Goal: Task Accomplishment & Management: Manage account settings

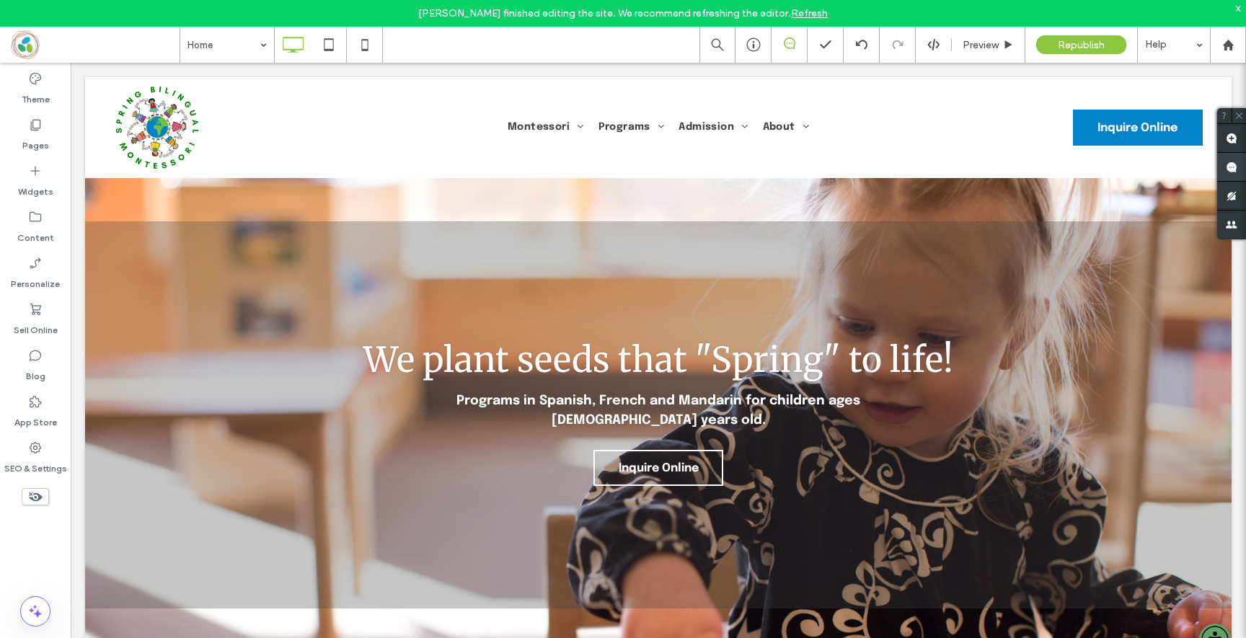
click at [1229, 172] on use at bounding box center [1232, 168] width 12 height 12
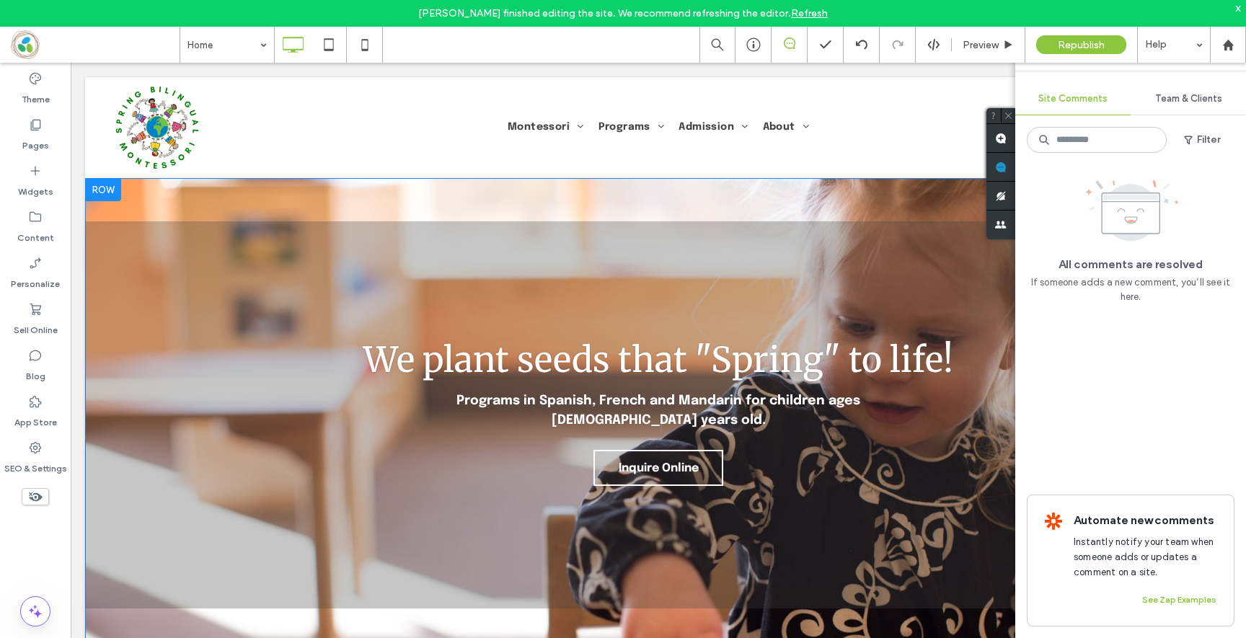
click at [542, 231] on div "We plant seeds that "Spring" to life! Programs in Spanish, French and Mandarin …" at bounding box center [658, 414] width 1147 height 387
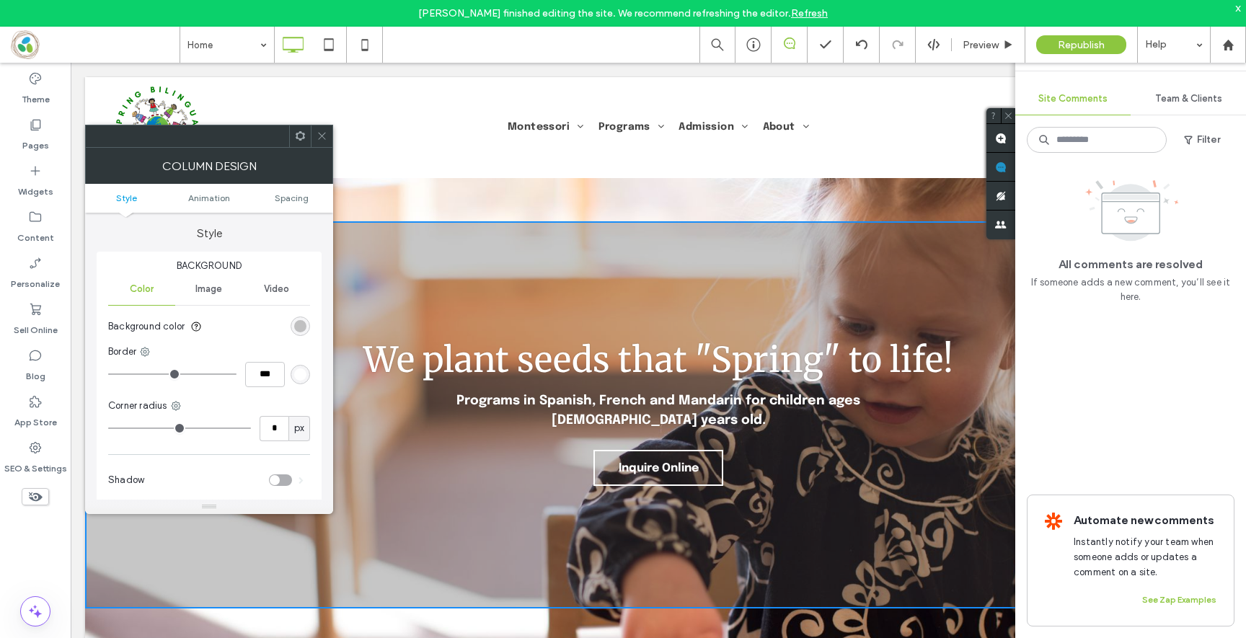
click at [322, 137] on icon at bounding box center [322, 136] width 11 height 11
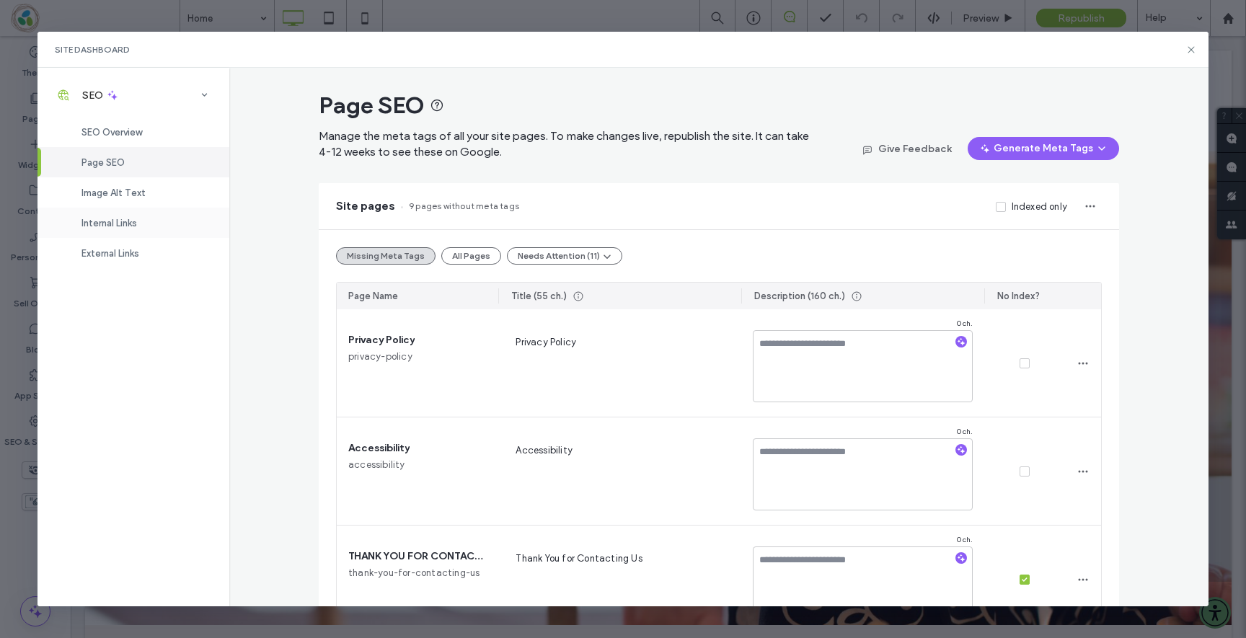
click at [110, 219] on span "Internal Links" at bounding box center [109, 223] width 56 height 11
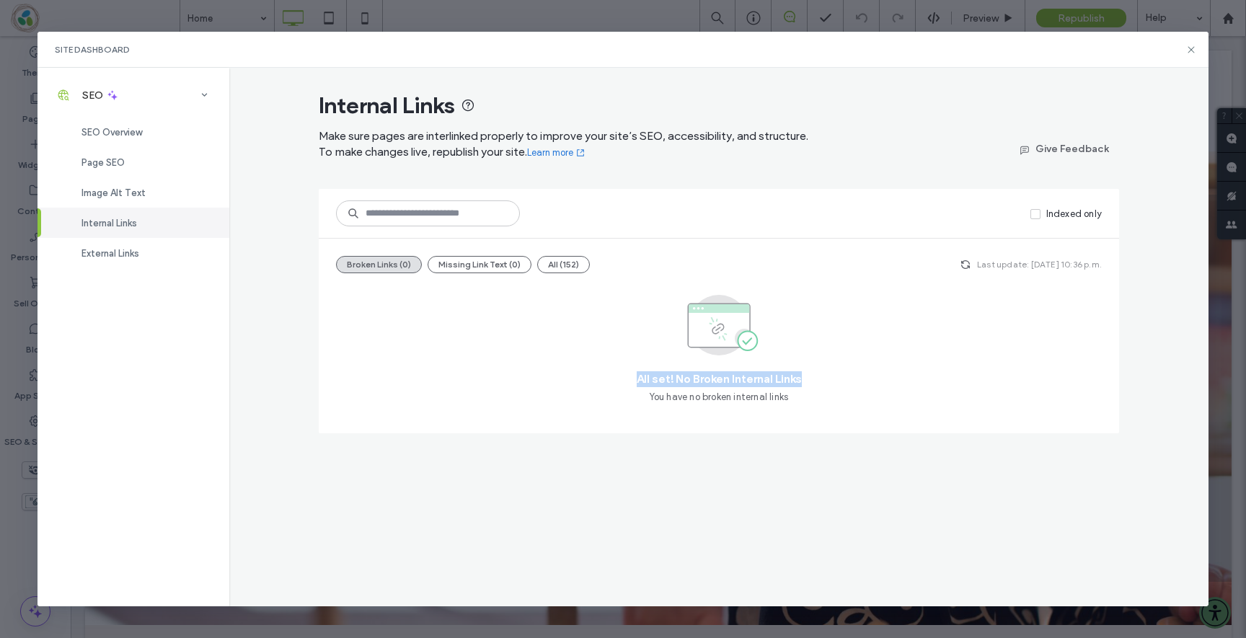
drag, startPoint x: 635, startPoint y: 386, endPoint x: 965, endPoint y: 404, distance: 330.7
click at [965, 404] on div "All set! No Broken Internal Links You have no broken internal links" at bounding box center [719, 350] width 766 height 131
click at [164, 243] on div "External Links" at bounding box center [133, 253] width 192 height 30
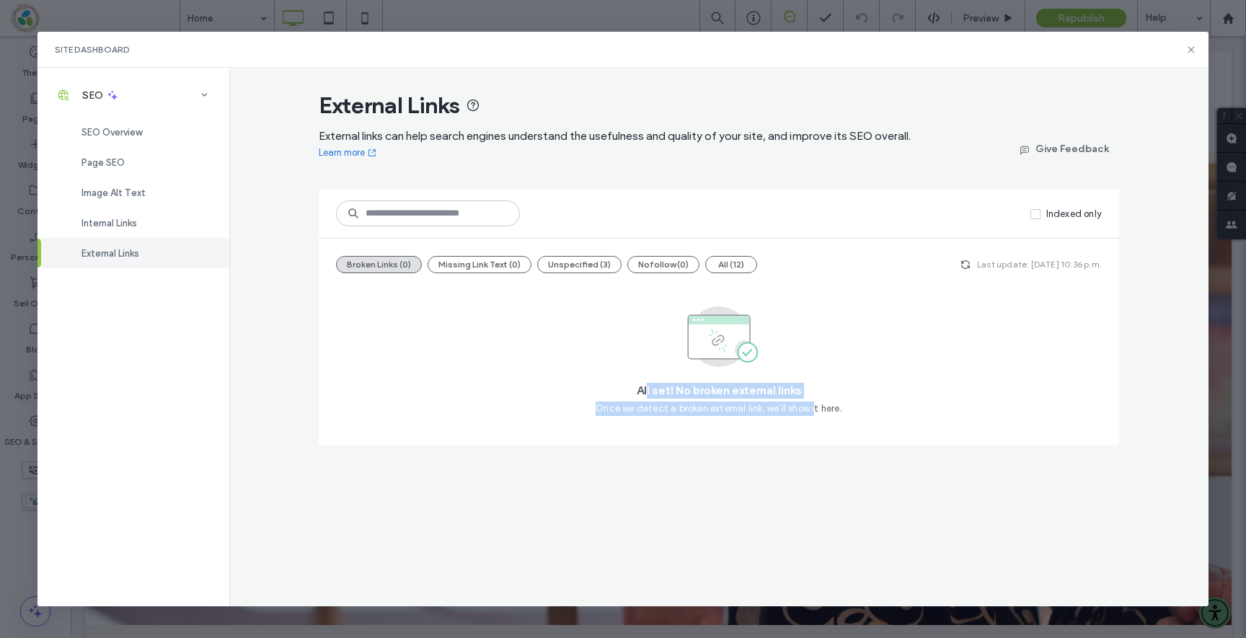
drag, startPoint x: 645, startPoint y: 393, endPoint x: 815, endPoint y: 405, distance: 169.9
click at [815, 405] on div "All set! No broken external links Once we detect a broken external link, we'll …" at bounding box center [719, 356] width 766 height 143
click at [125, 183] on div "Image Alt Text" at bounding box center [133, 192] width 192 height 30
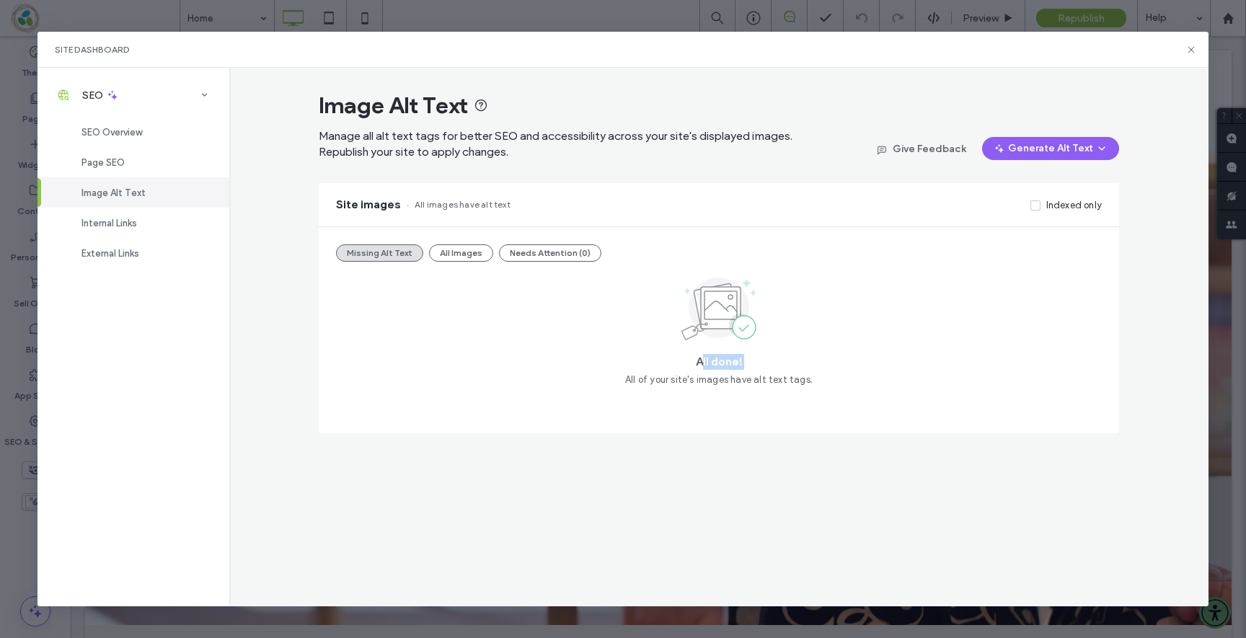
drag, startPoint x: 702, startPoint y: 362, endPoint x: 746, endPoint y: 372, distance: 45.8
click at [746, 372] on div "All done! All of your site's images have alt text tags." at bounding box center [719, 330] width 766 height 114
drag, startPoint x: 1188, startPoint y: 47, endPoint x: 500, endPoint y: 12, distance: 689.5
click at [1188, 47] on icon at bounding box center [1191, 50] width 12 height 12
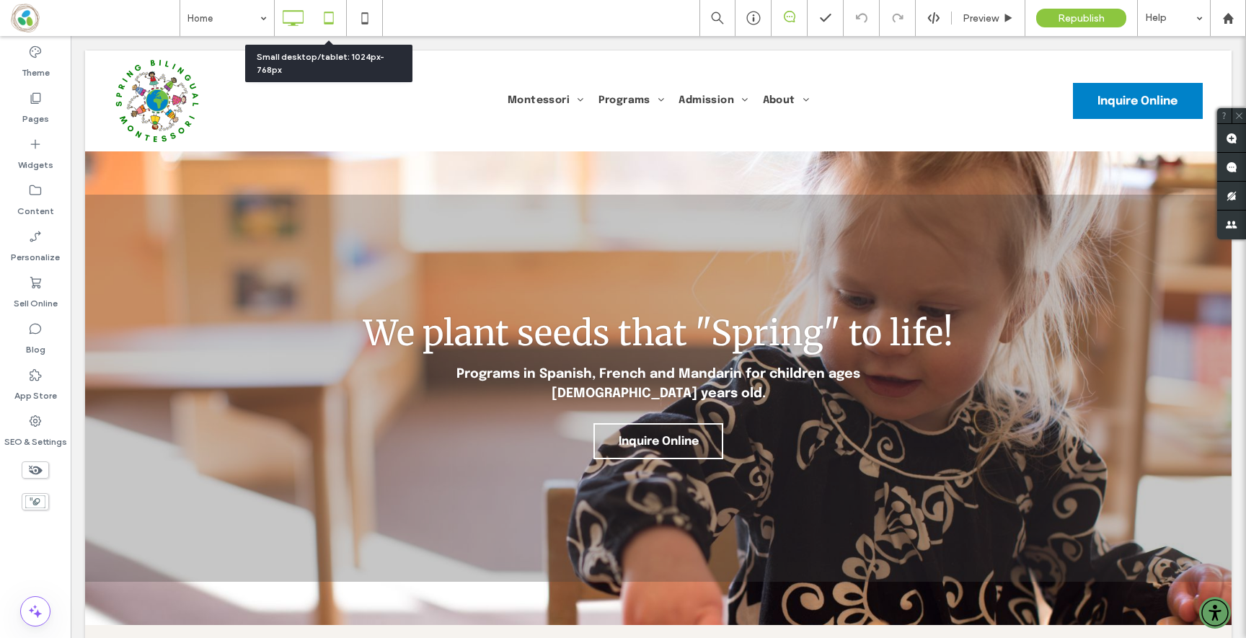
click at [328, 22] on icon at bounding box center [328, 18] width 29 height 29
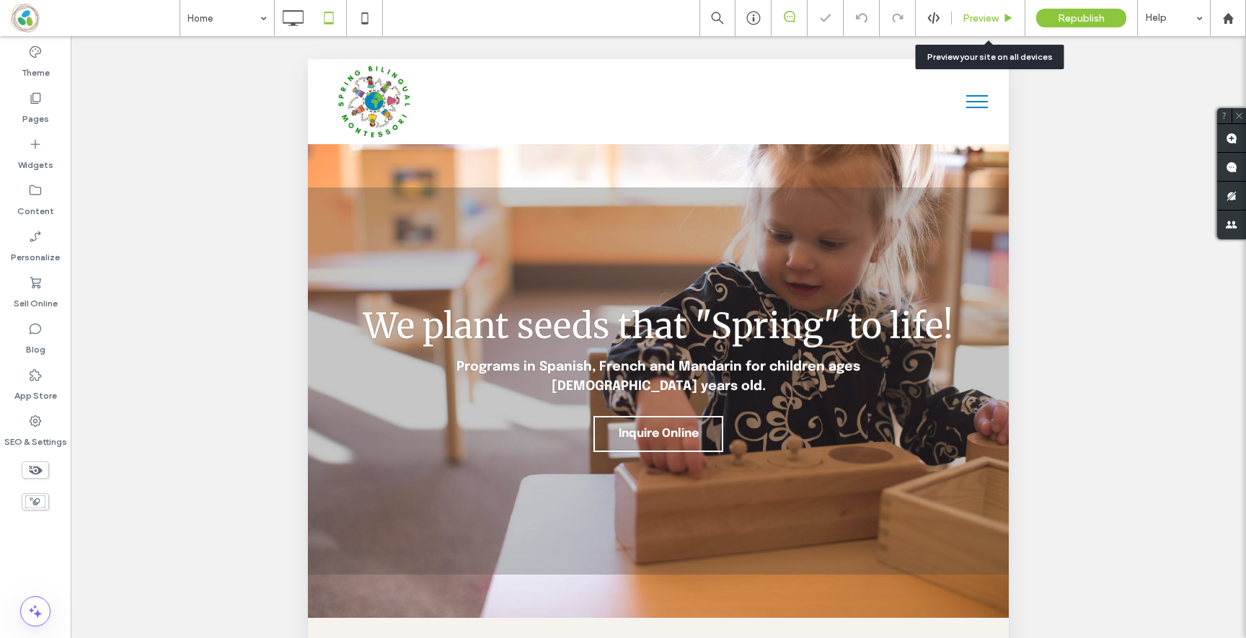
click at [973, 22] on span "Preview" at bounding box center [981, 18] width 36 height 12
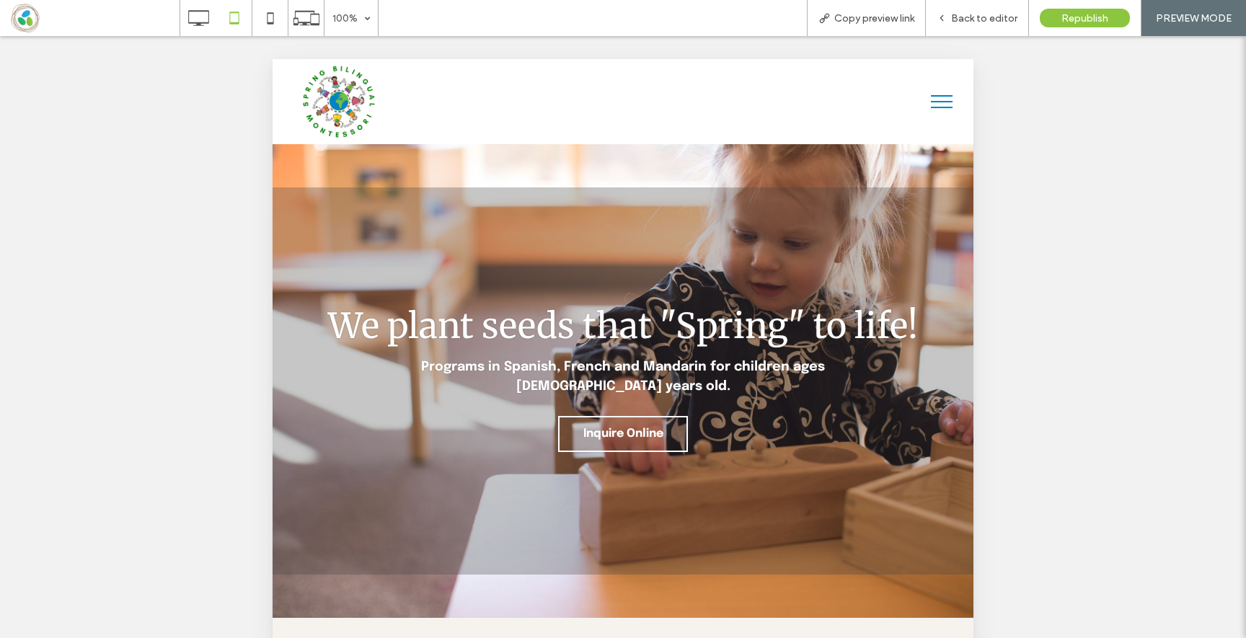
click at [937, 102] on button "menu" at bounding box center [941, 101] width 37 height 37
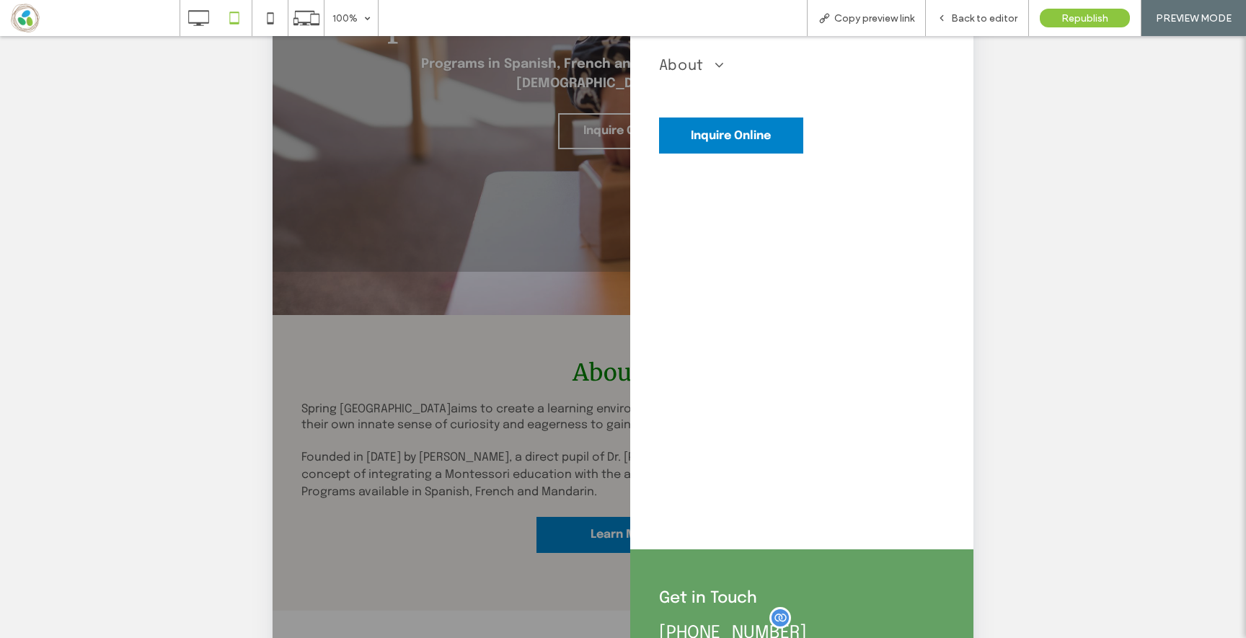
scroll to position [367, 0]
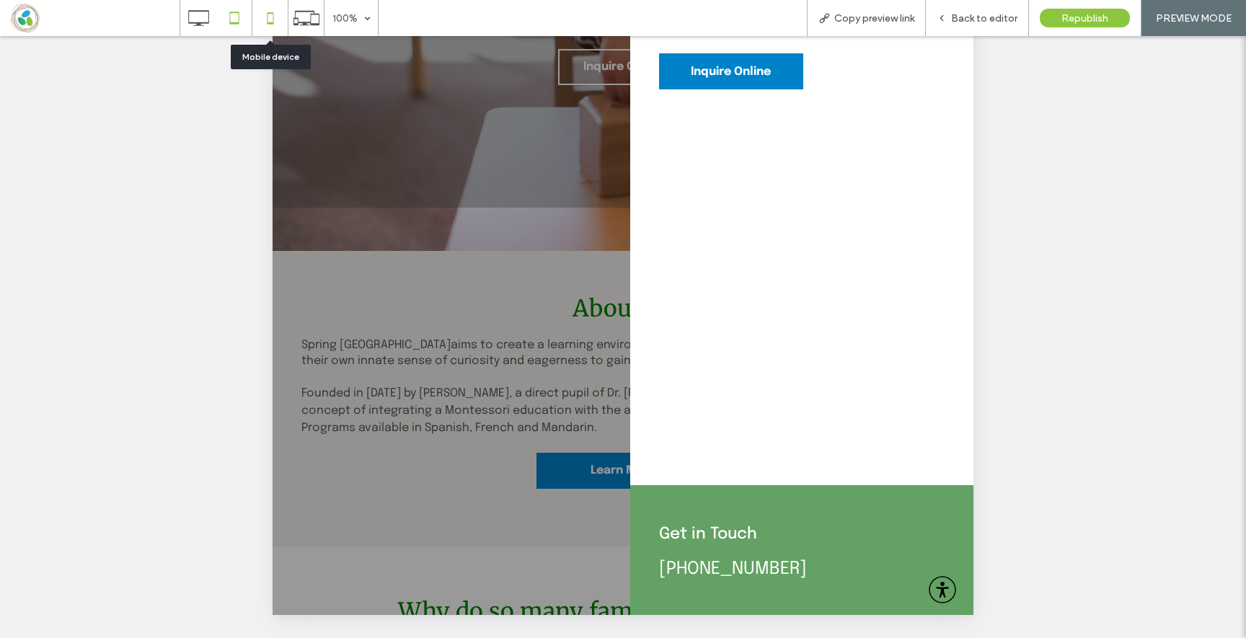
click at [274, 32] on icon at bounding box center [270, 18] width 29 height 29
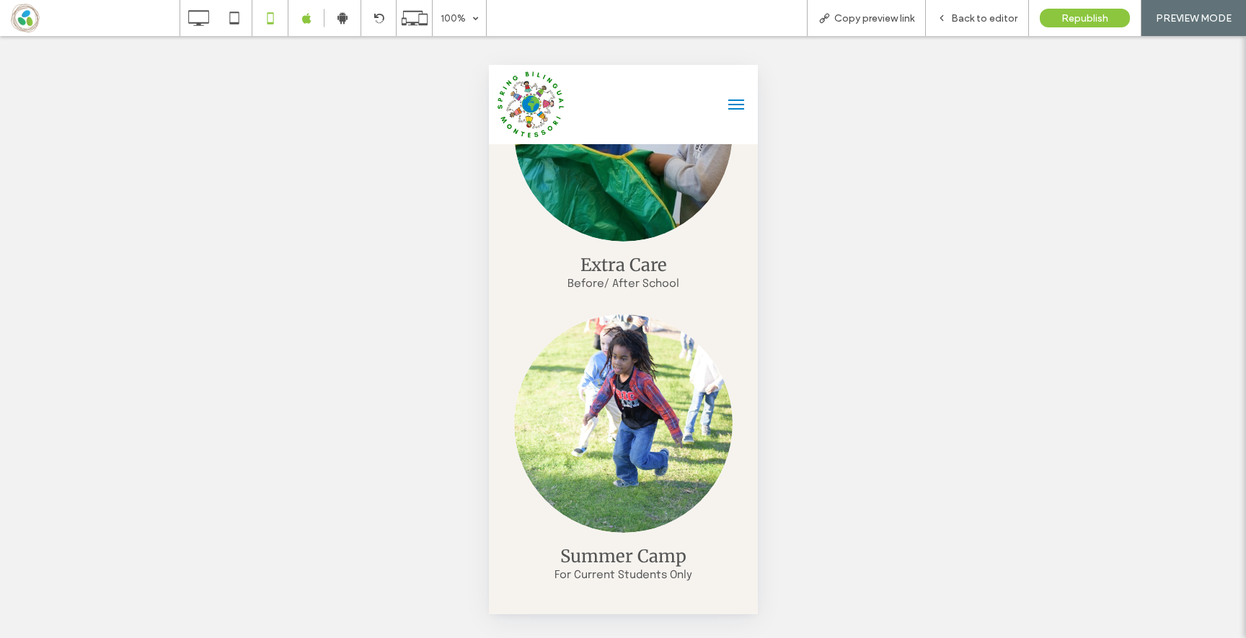
scroll to position [2057, 0]
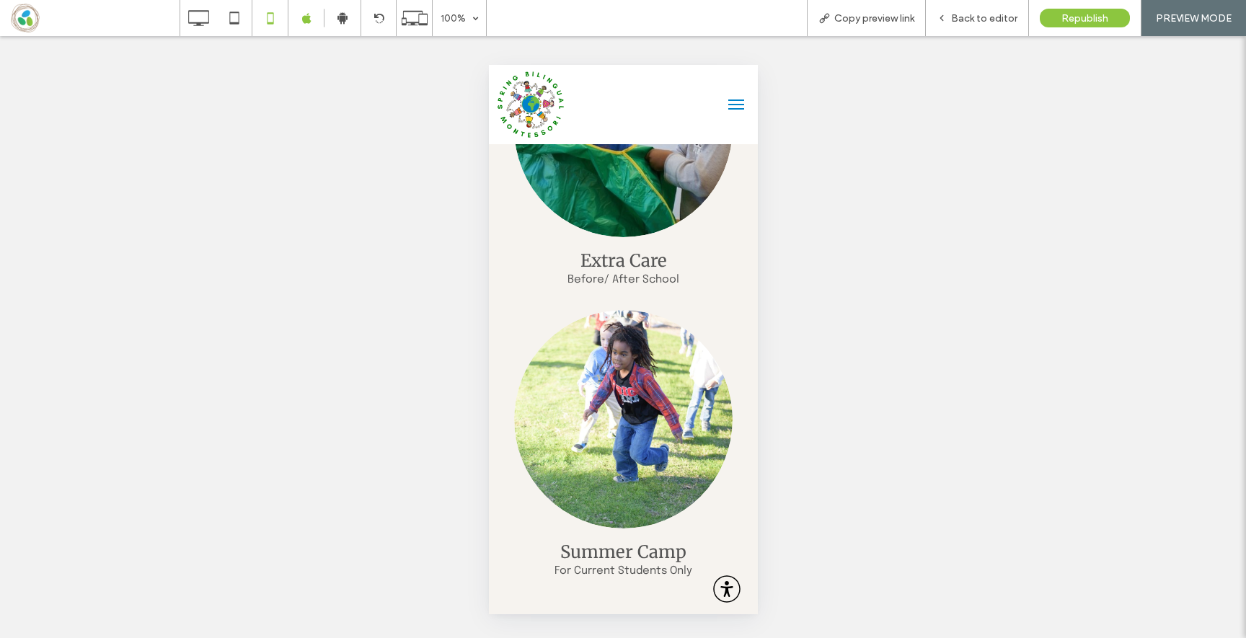
click at [743, 97] on button "menu" at bounding box center [735, 104] width 29 height 29
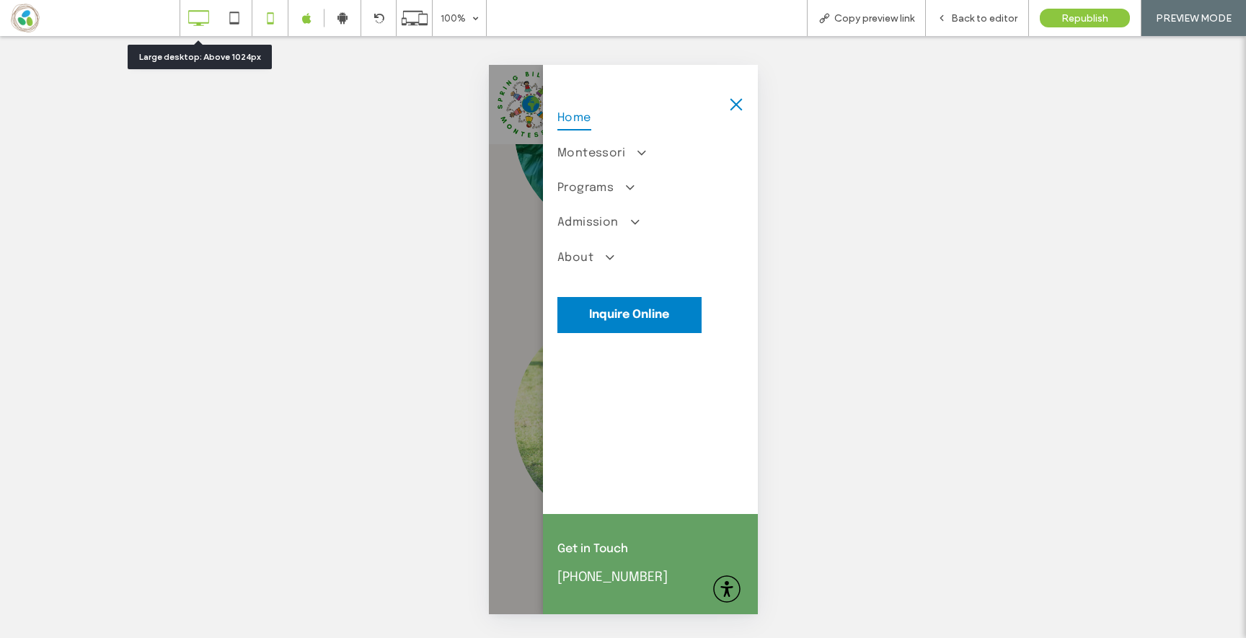
click at [199, 17] on icon at bounding box center [198, 18] width 29 height 29
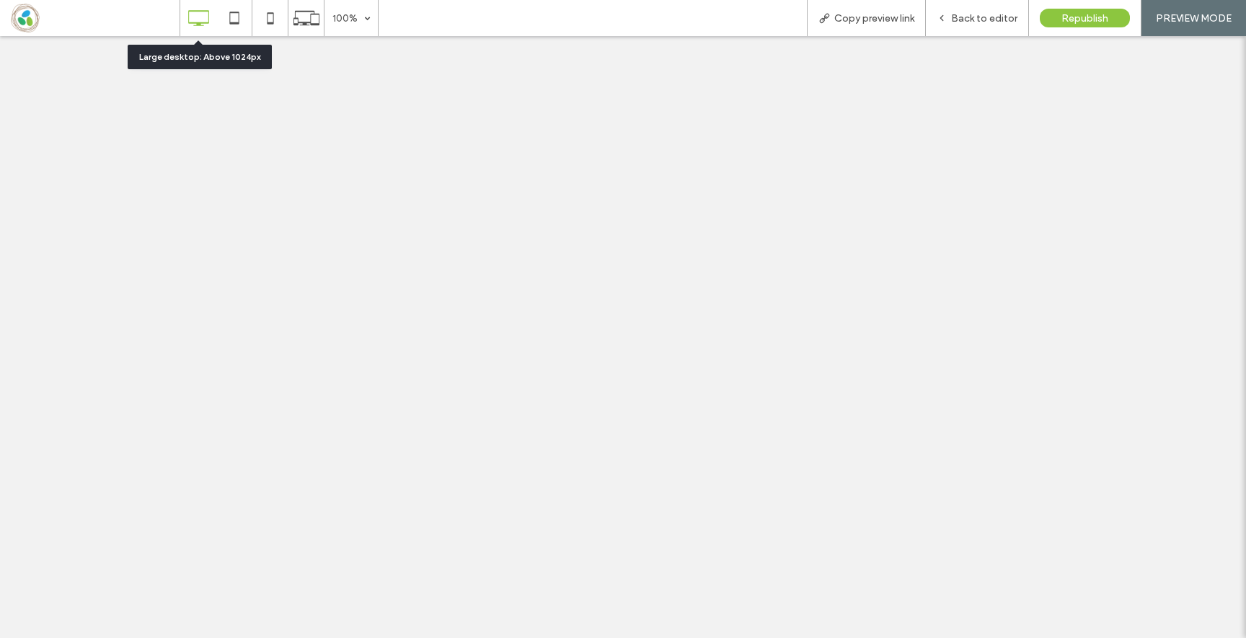
scroll to position [0, 0]
click at [953, 17] on div at bounding box center [623, 319] width 1246 height 638
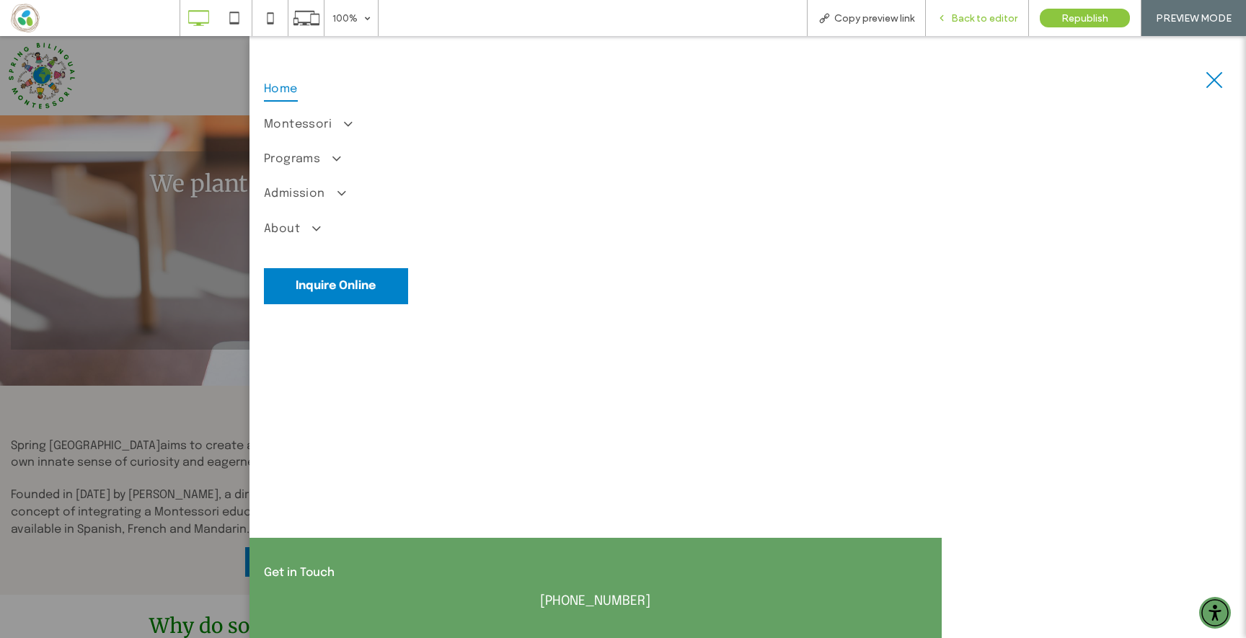
click at [962, 18] on span "Back to editor" at bounding box center [984, 18] width 66 height 12
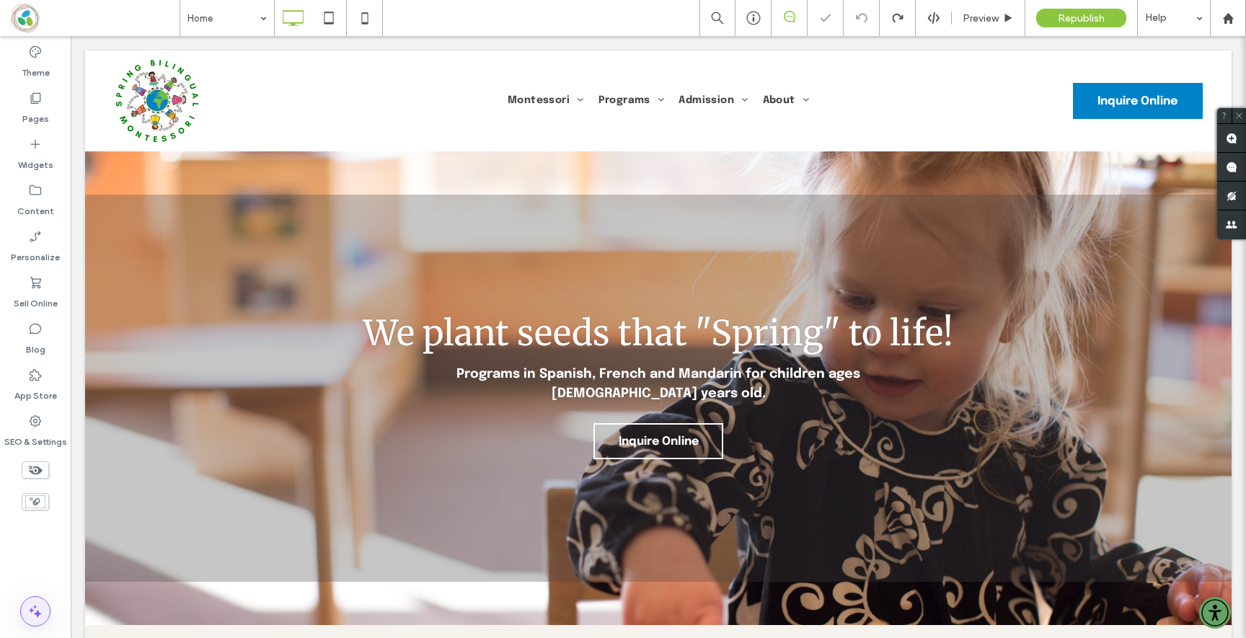
click at [32, 611] on use at bounding box center [35, 611] width 13 height 13
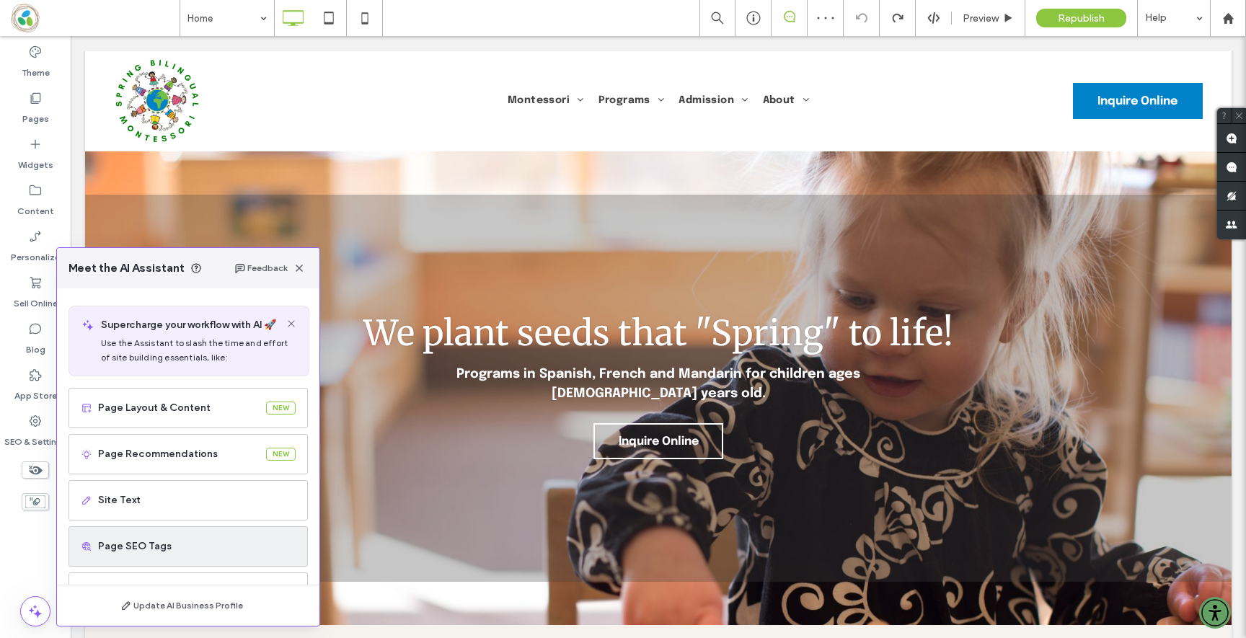
click at [136, 529] on div "Page SEO Tags" at bounding box center [188, 546] width 239 height 40
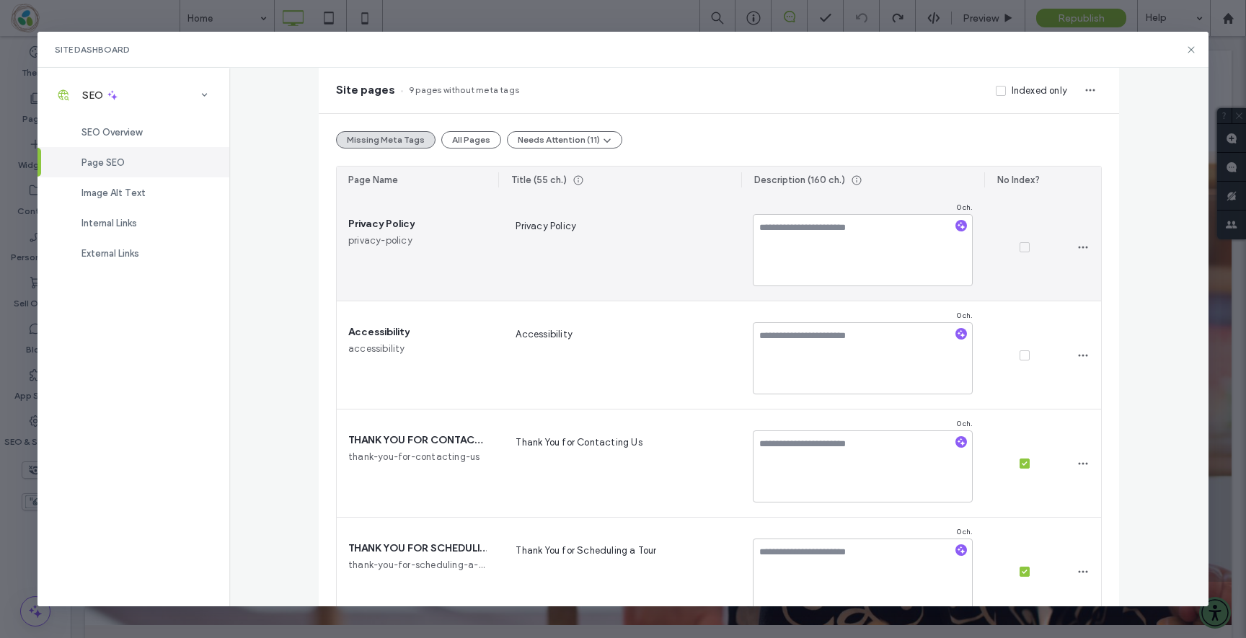
scroll to position [120, 0]
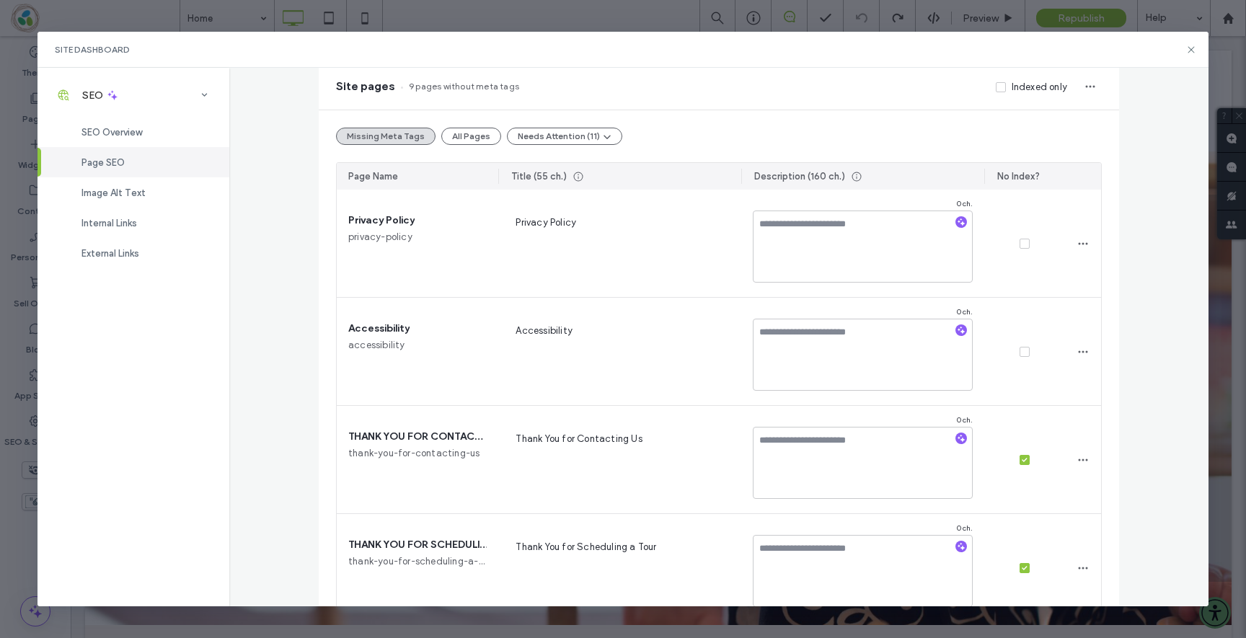
click at [437, 131] on div "Missing Meta Tags All Pages Needs Attention (11)" at bounding box center [719, 136] width 766 height 17
click at [462, 138] on button "All Pages" at bounding box center [471, 135] width 60 height 17
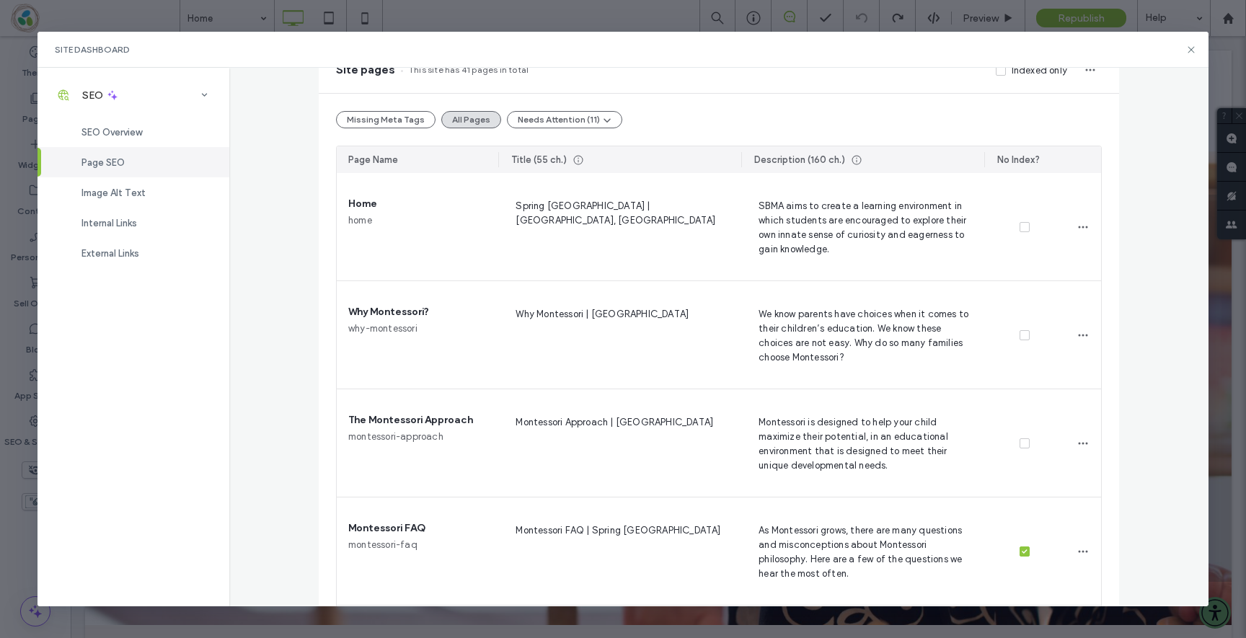
scroll to position [133, 0]
click at [15, 372] on div "Site Dashboard SEO SEO Overview Page SEO Image Alt Text Internal Links External…" at bounding box center [623, 319] width 1246 height 638
click at [1198, 56] on div "Site Dashboard" at bounding box center [622, 50] width 1171 height 36
click at [1196, 50] on icon at bounding box center [1191, 50] width 12 height 12
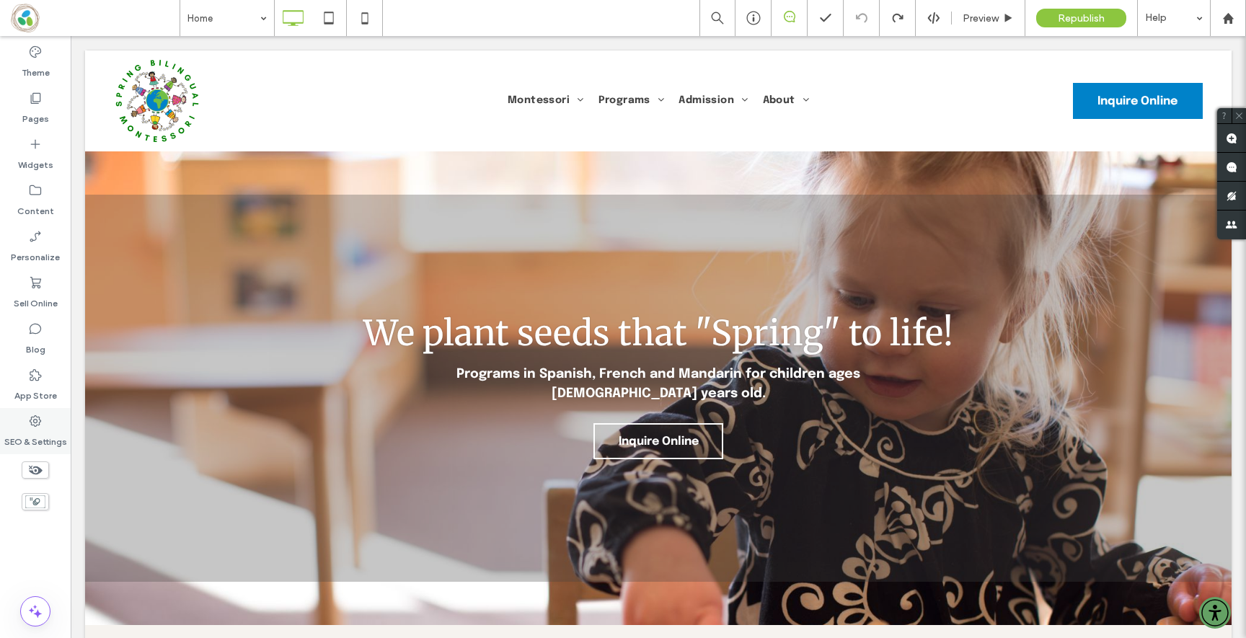
click at [39, 413] on div "SEO & Settings" at bounding box center [35, 431] width 71 height 46
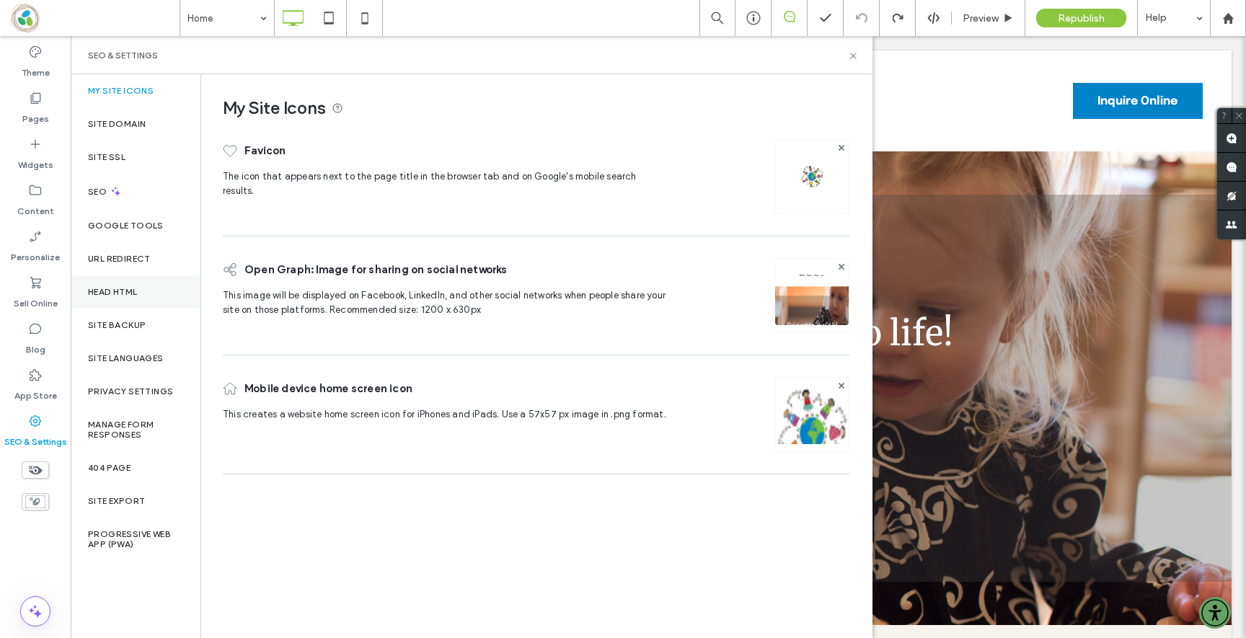
click at [114, 287] on label "Head HTML" at bounding box center [113, 292] width 50 height 10
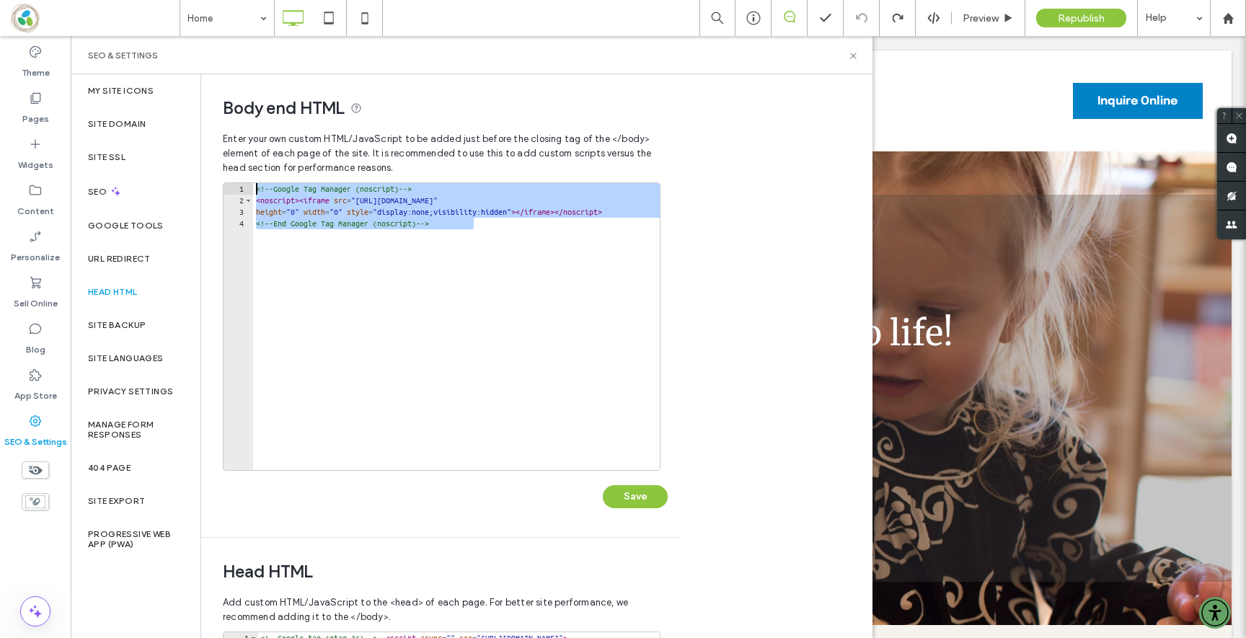
drag, startPoint x: 469, startPoint y: 304, endPoint x: 311, endPoint y: 176, distance: 203.5
click at [310, 154] on div "**********" at bounding box center [441, 331] width 436 height 412
type textarea "**********"
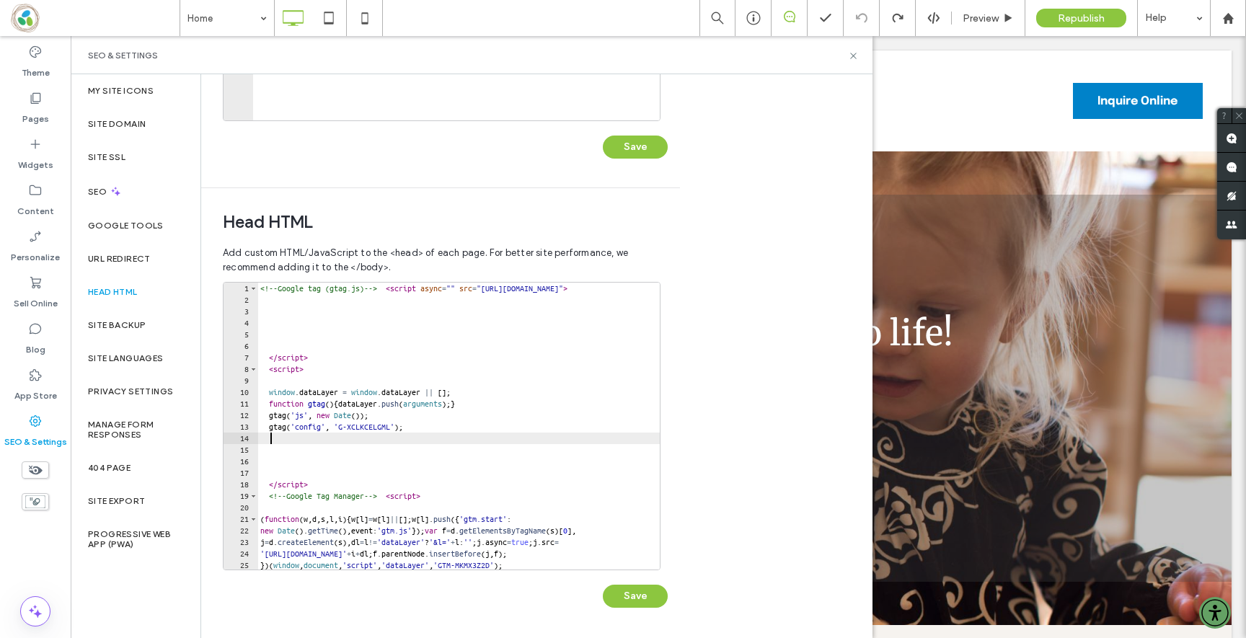
scroll to position [346, 0]
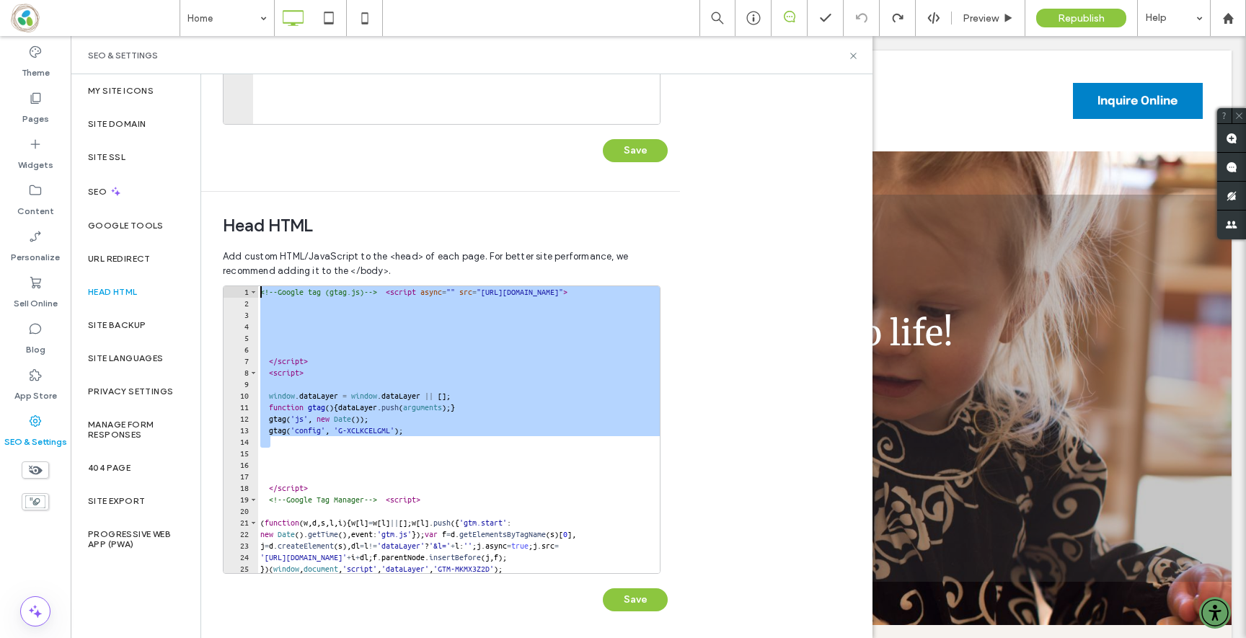
drag, startPoint x: 436, startPoint y: 437, endPoint x: 345, endPoint y: 262, distance: 197.4
click at [345, 262] on div "Add custom HTML/JavaScript to the <head> of each page. For better site performa…" at bounding box center [441, 441] width 436 height 398
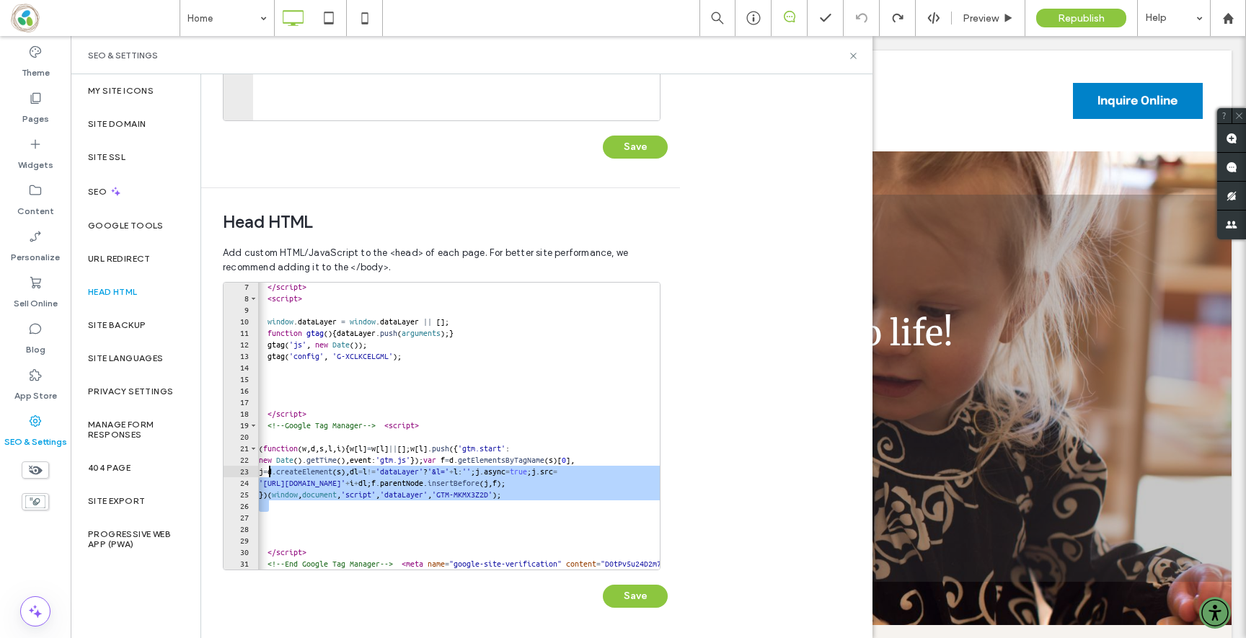
scroll to position [0, 0]
drag, startPoint x: 570, startPoint y: 503, endPoint x: 261, endPoint y: 453, distance: 313.3
click at [261, 453] on div "</ script > < script > window . dataLayer = window . dataLayer || [ ] ; functio…" at bounding box center [592, 436] width 671 height 310
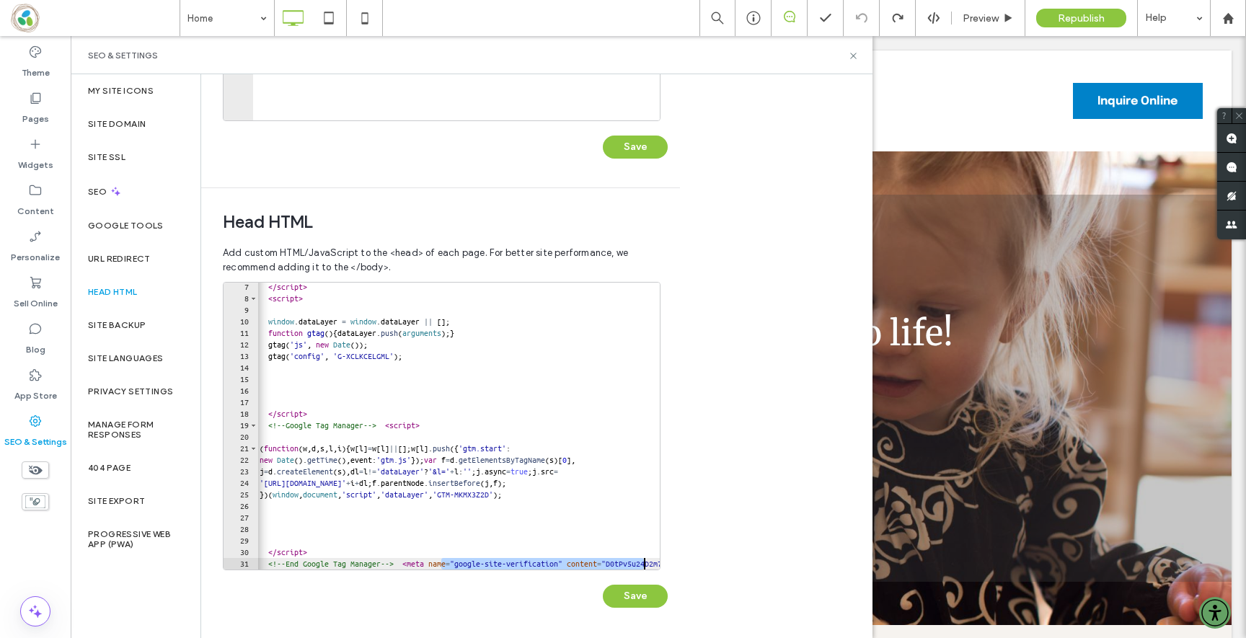
scroll to position [0, 268]
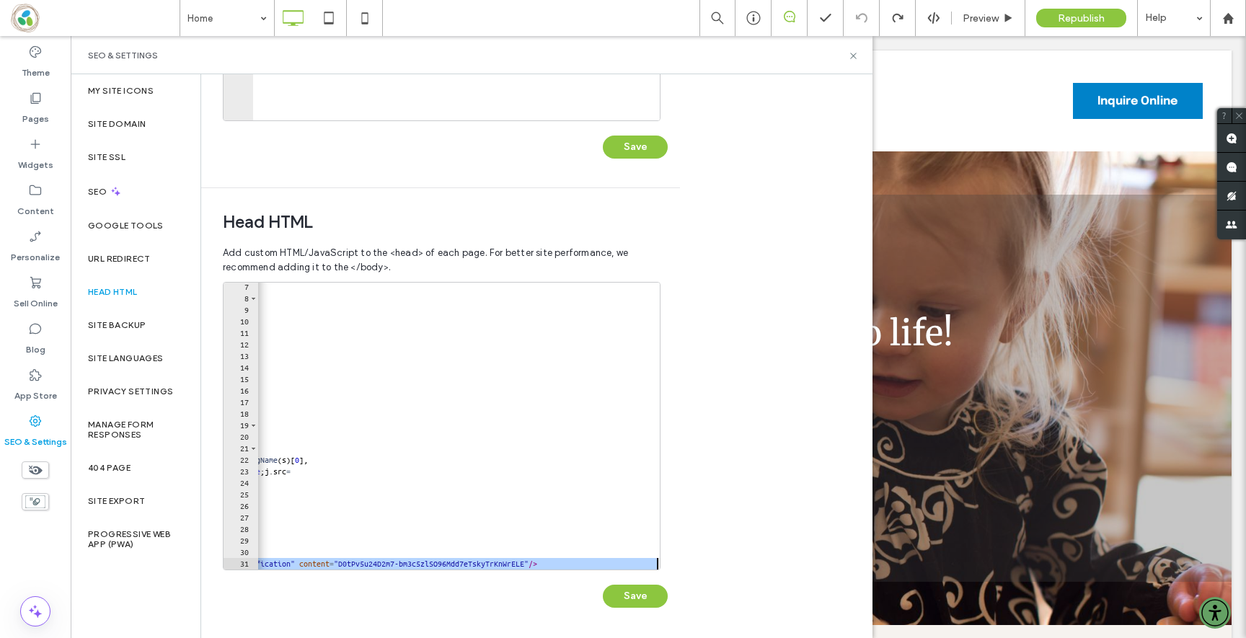
drag, startPoint x: 442, startPoint y: 564, endPoint x: 594, endPoint y: 487, distance: 170.3
click at [696, 560] on div "**********" at bounding box center [536, 356] width 671 height 564
type textarea "**********"
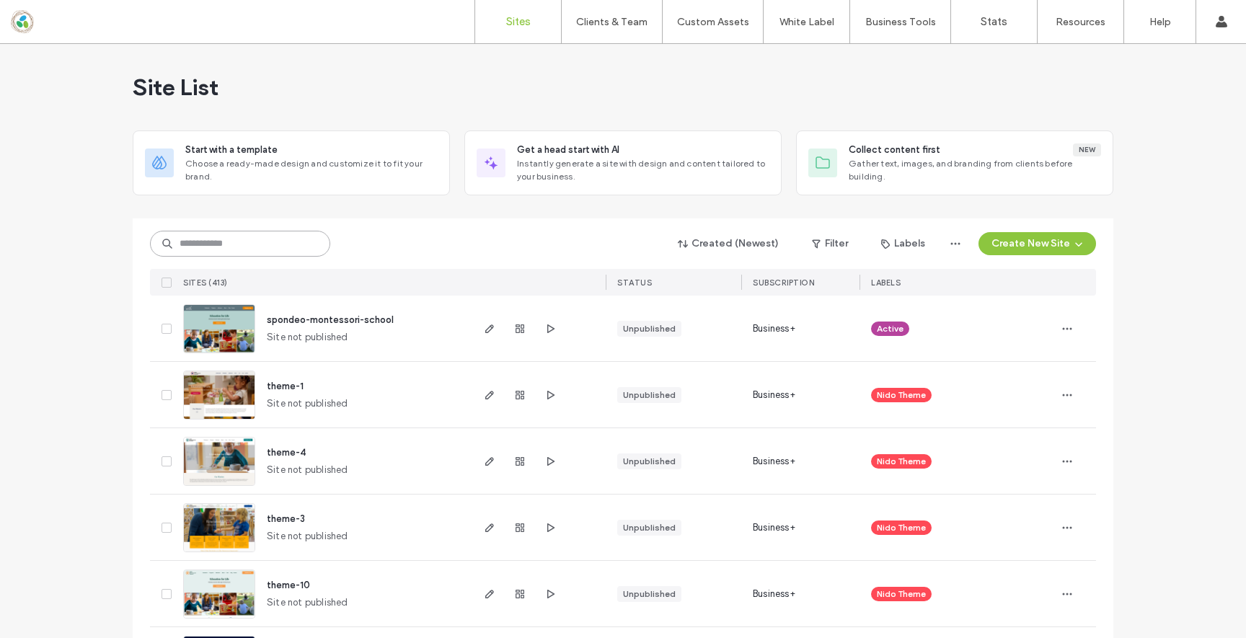
click at [224, 246] on input at bounding box center [240, 244] width 180 height 26
type input "******"
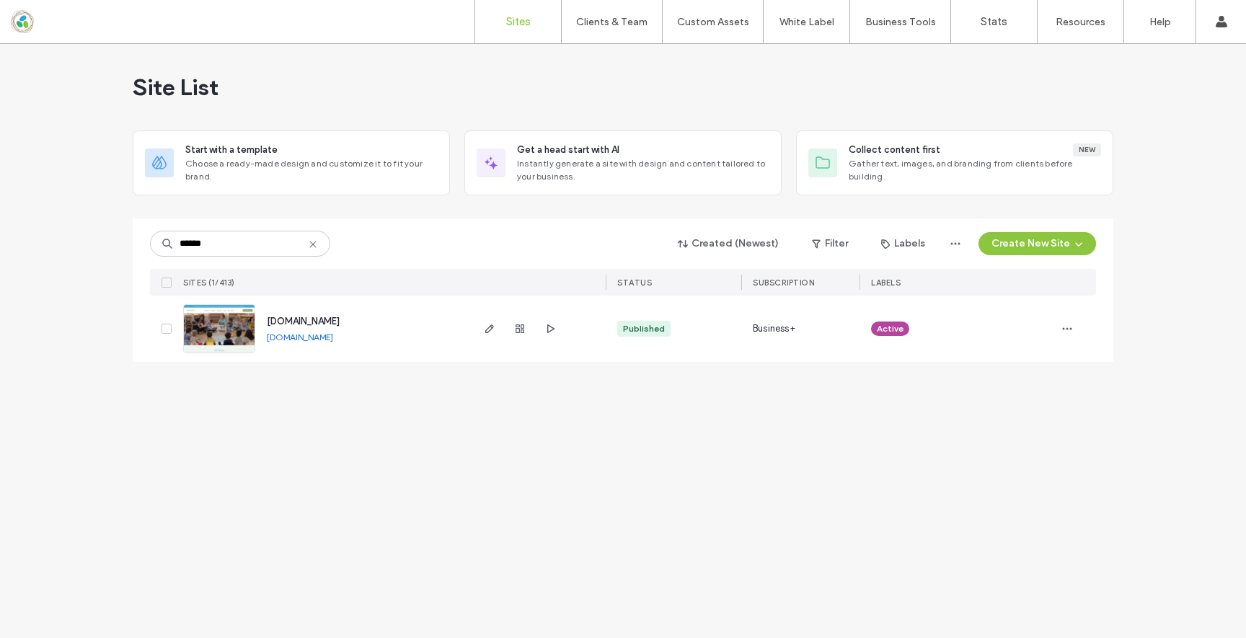
click at [211, 322] on img at bounding box center [219, 354] width 71 height 98
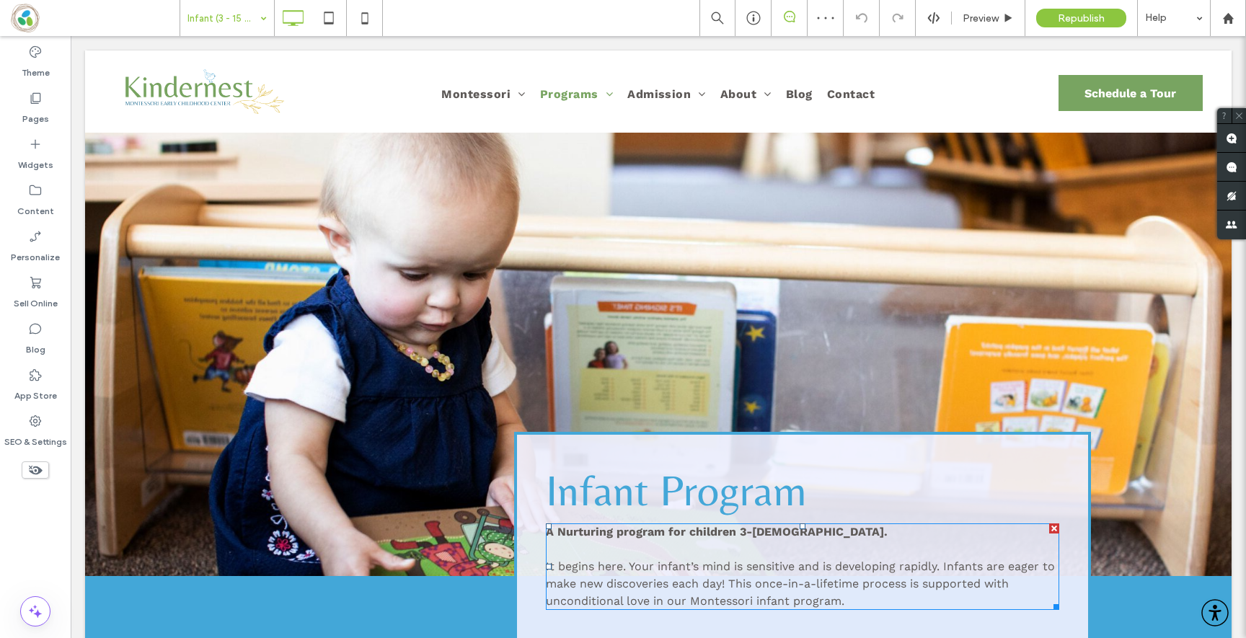
click at [605, 584] on span "It begins here. Your infant’s mind is sensitive and is developing rapidly. Infa…" at bounding box center [800, 584] width 509 height 48
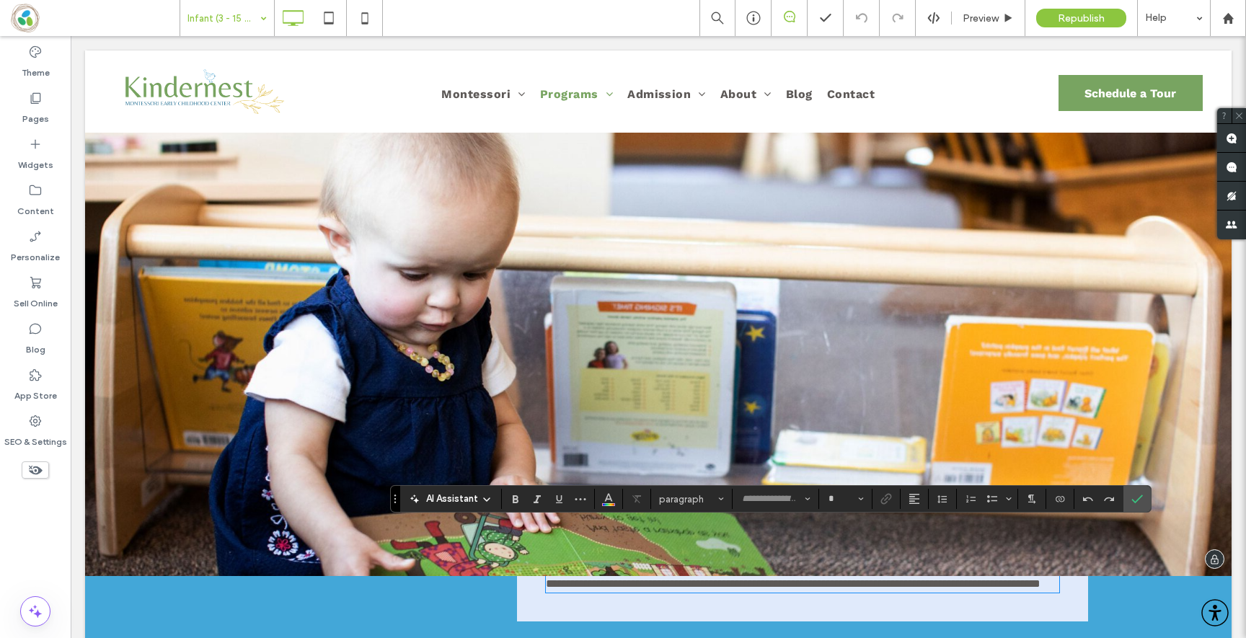
type input "*********"
type input "**"
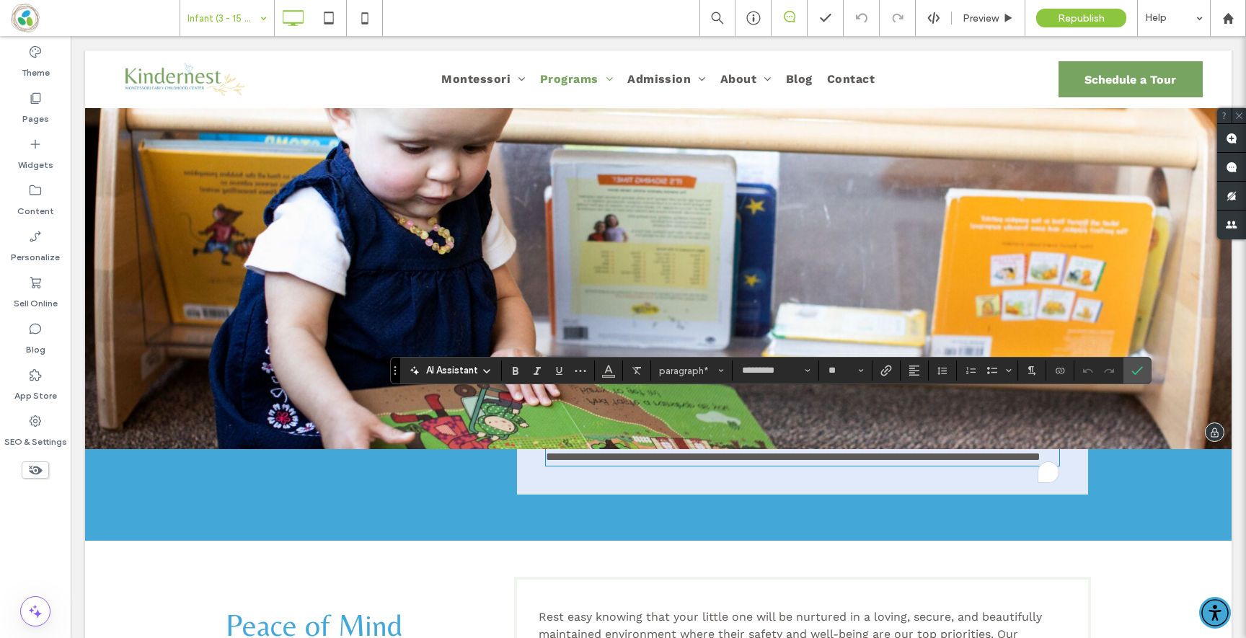
scroll to position [128, 0]
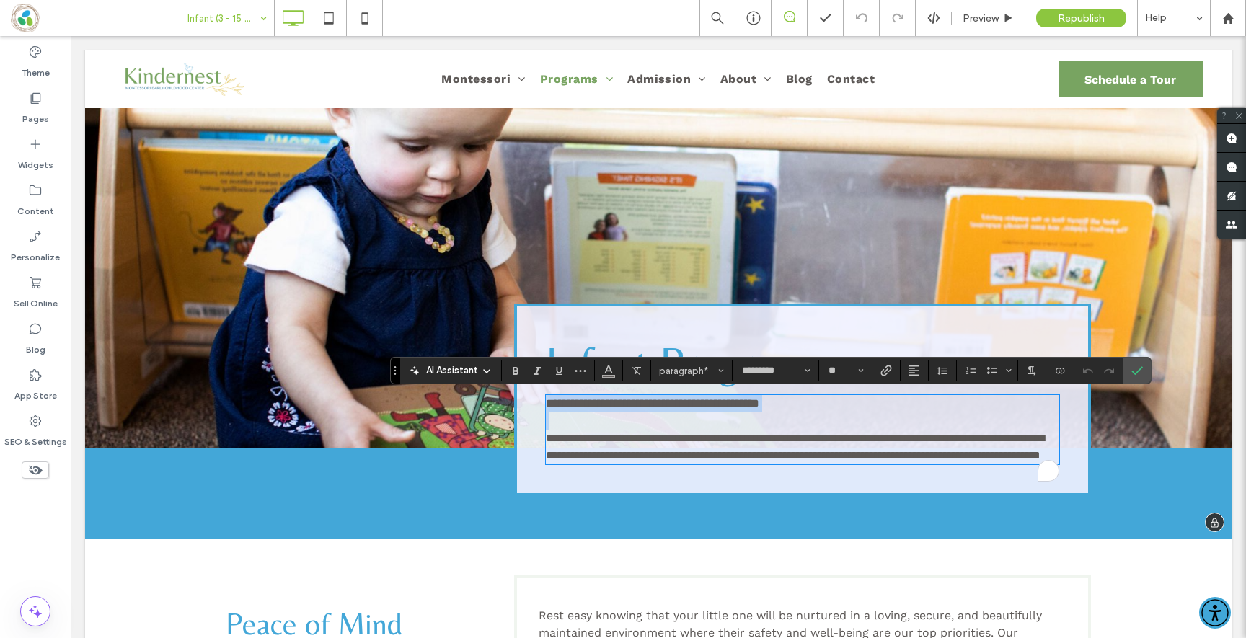
click at [604, 447] on p "**********" at bounding box center [802, 447] width 513 height 35
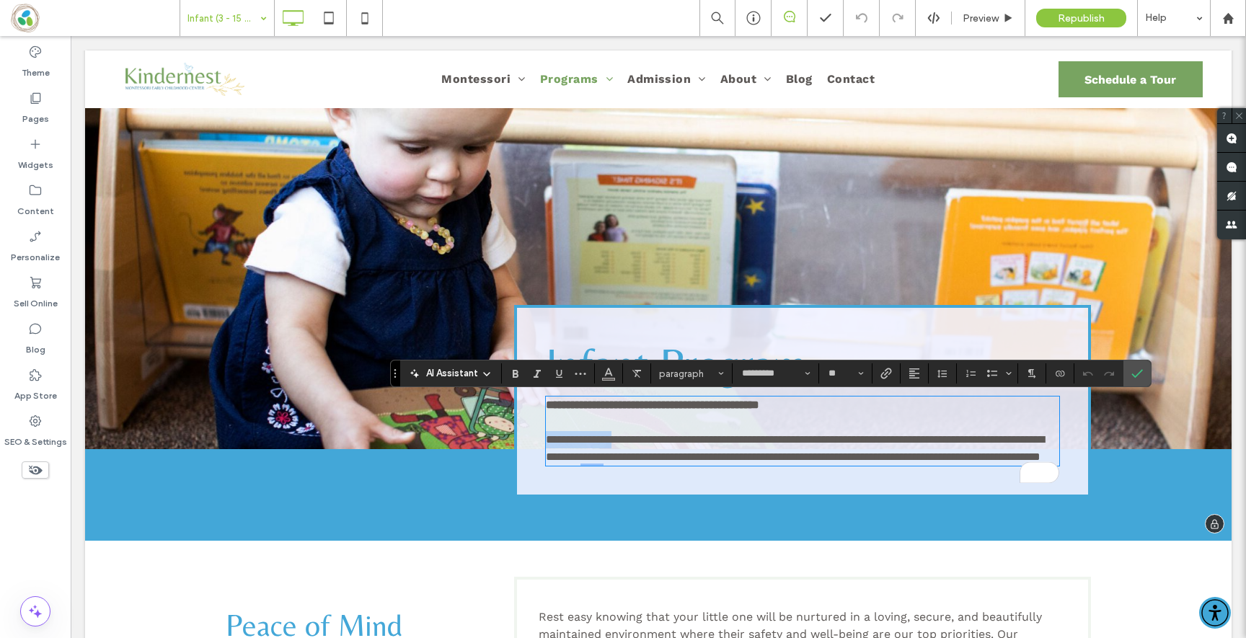
scroll to position [125, 0]
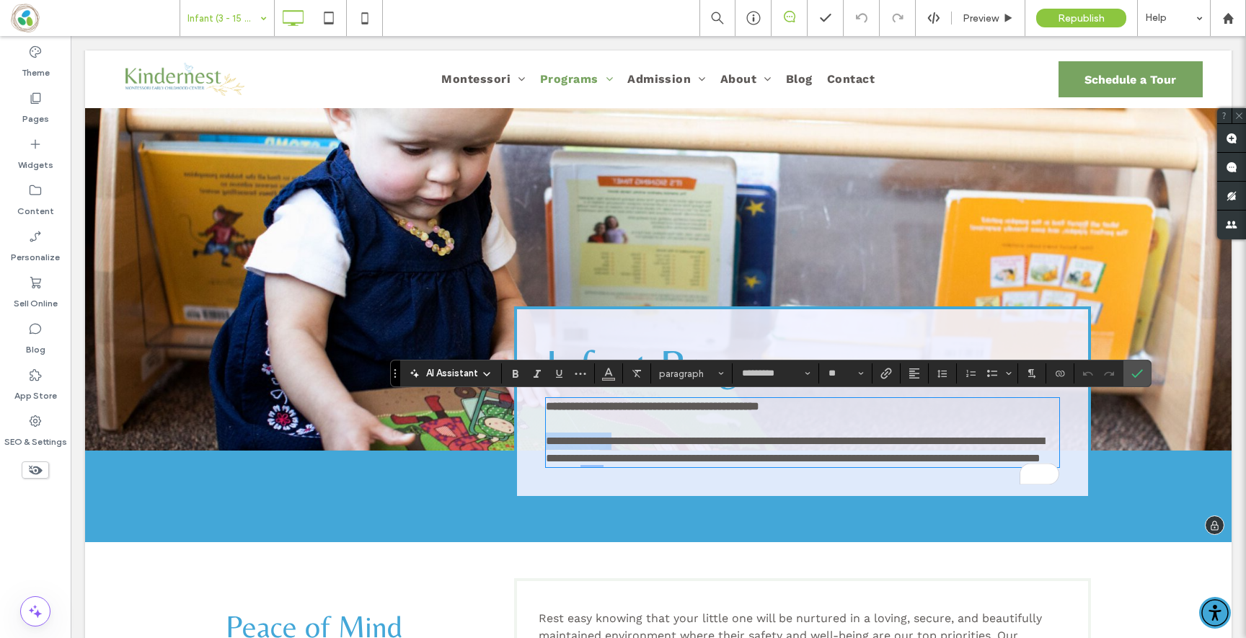
drag, startPoint x: 626, startPoint y: 438, endPoint x: 529, endPoint y: 435, distance: 97.4
click at [529, 435] on div "**********" at bounding box center [802, 402] width 577 height 193
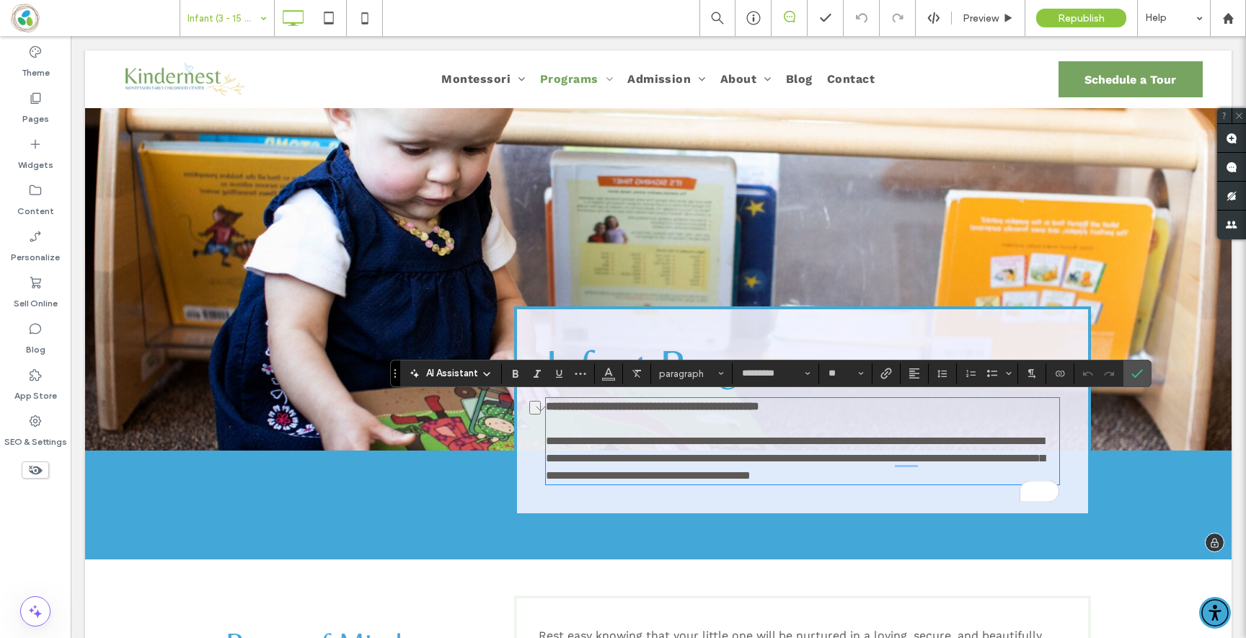
scroll to position [0, 0]
drag, startPoint x: 910, startPoint y: 437, endPoint x: 909, endPoint y: 483, distance: 46.2
click at [910, 440] on span "**********" at bounding box center [795, 458] width 499 height 45
click at [1128, 371] on label "Confirm" at bounding box center [1137, 374] width 22 height 26
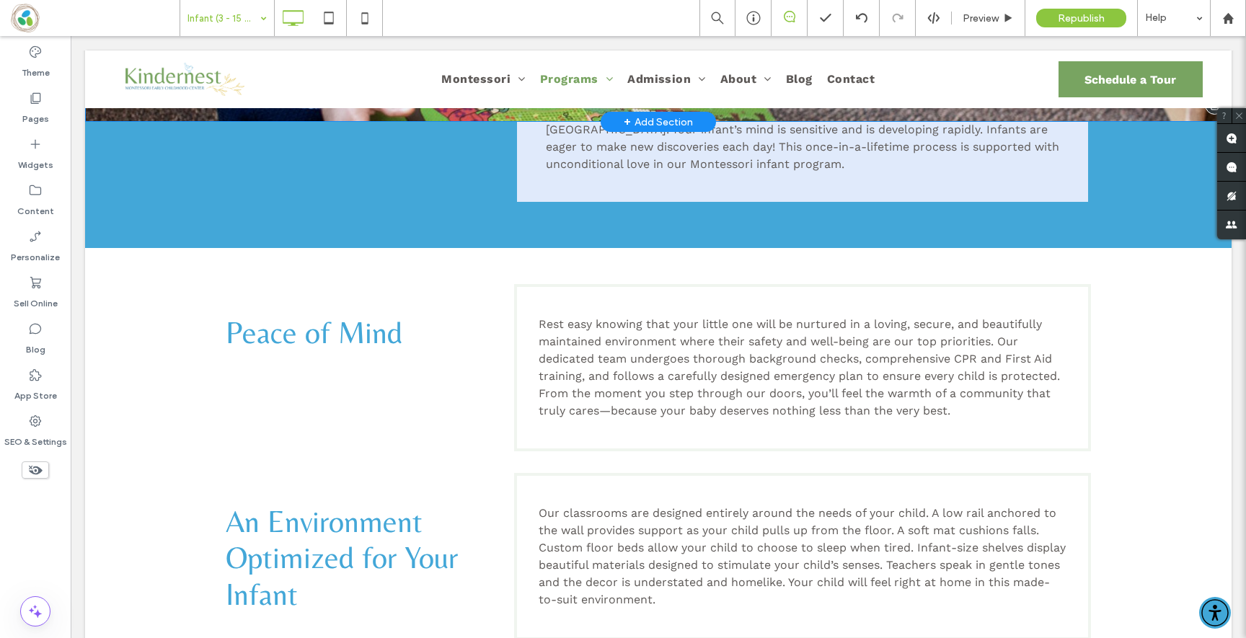
scroll to position [573, 0]
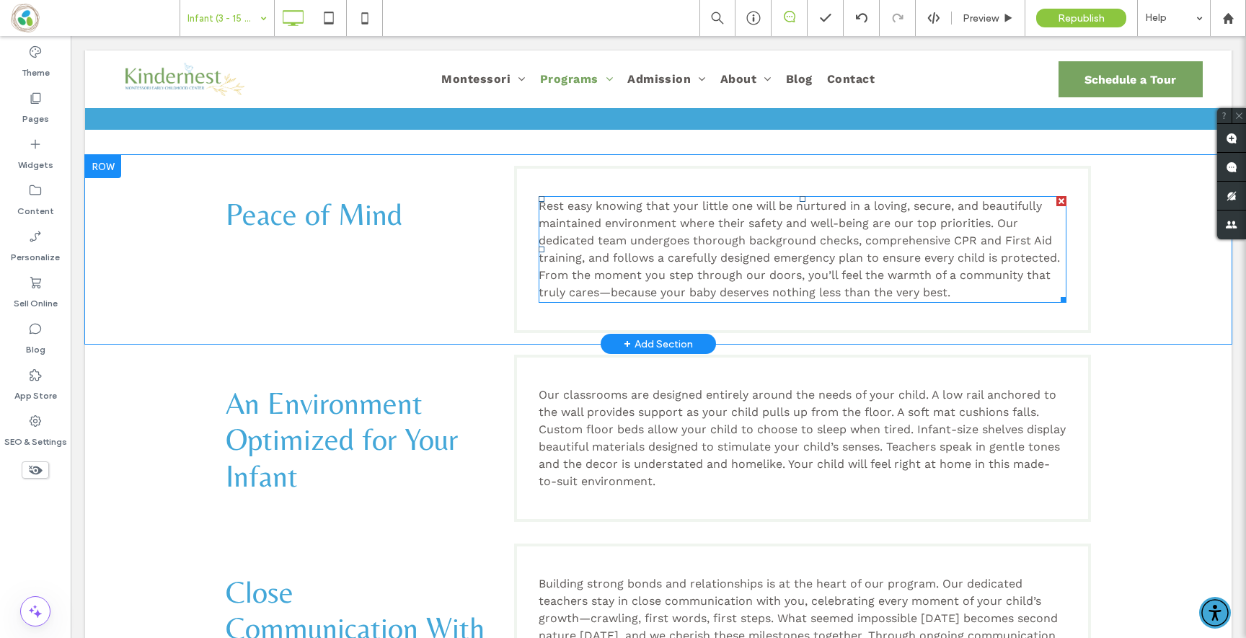
click at [684, 273] on span "Rest easy knowing that your little one will be nurtured in a loving, secure, an…" at bounding box center [799, 249] width 521 height 100
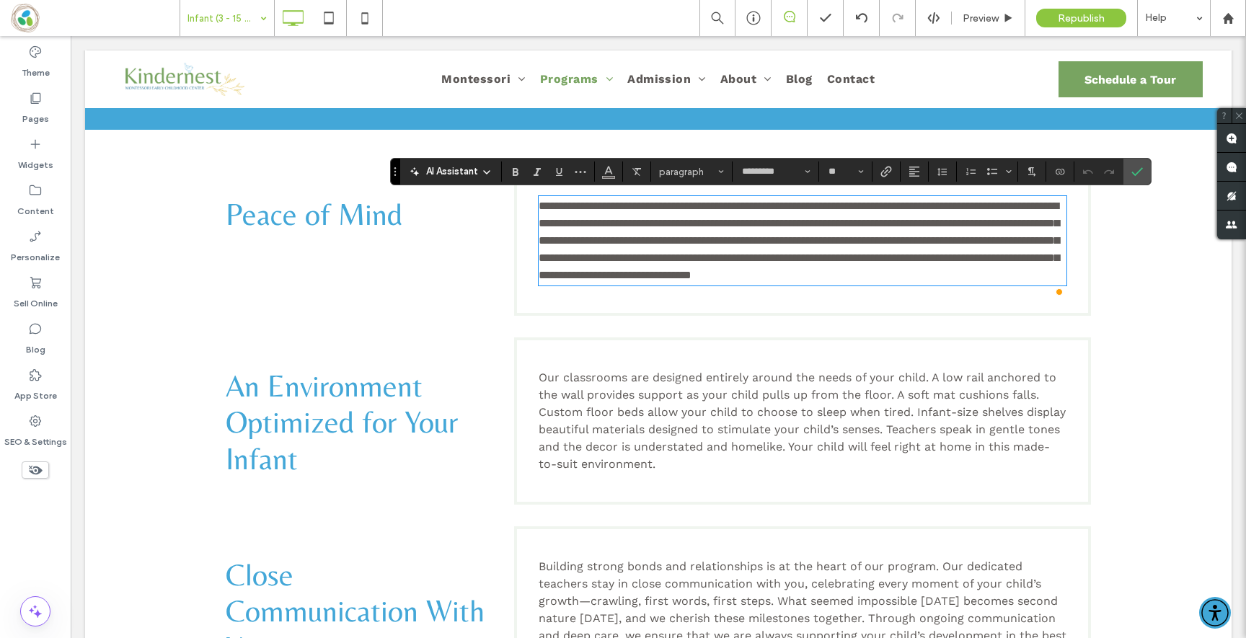
click at [648, 252] on span "**********" at bounding box center [799, 240] width 521 height 80
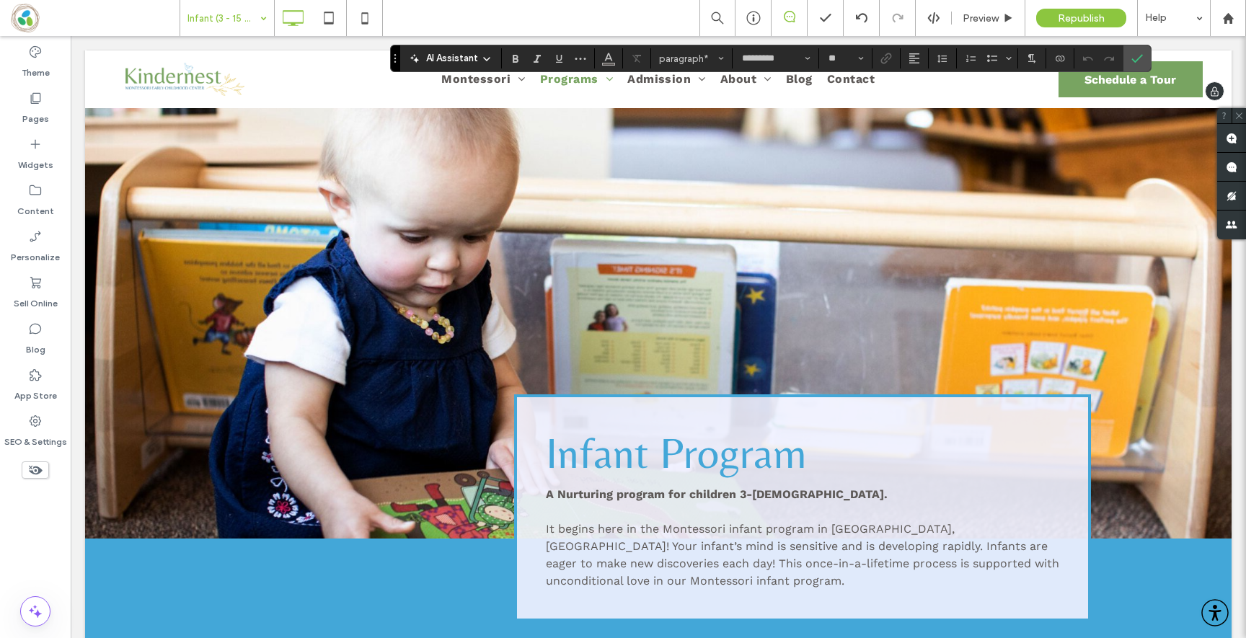
scroll to position [0, 0]
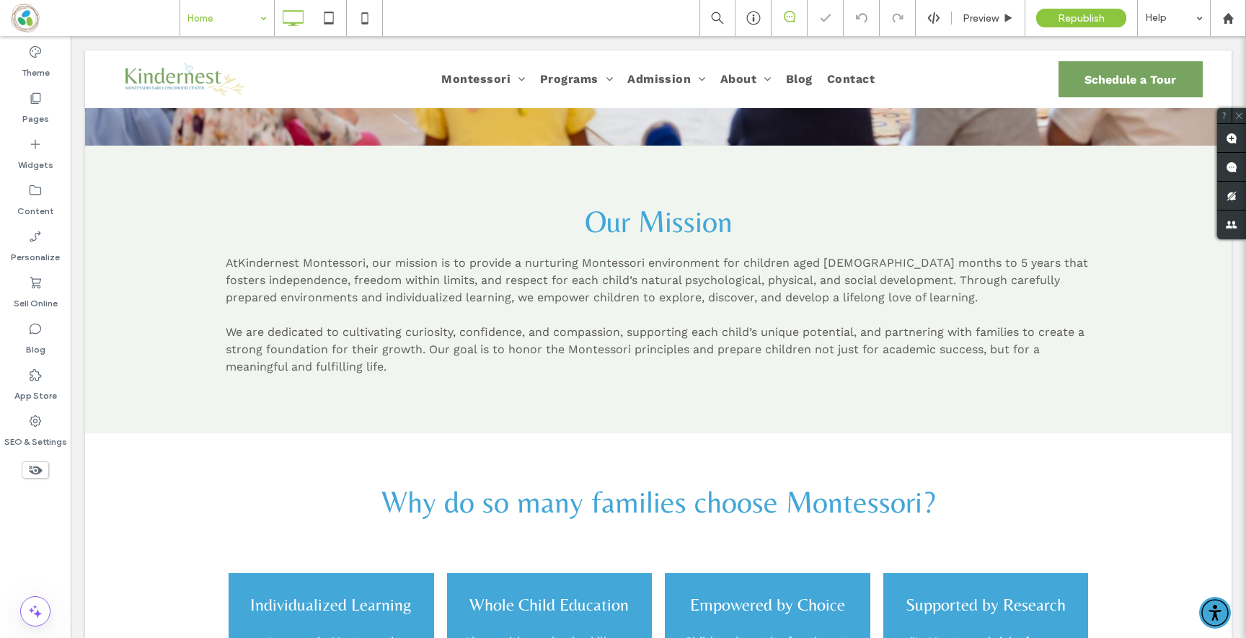
scroll to position [474, 0]
